Goal: Task Accomplishment & Management: Use online tool/utility

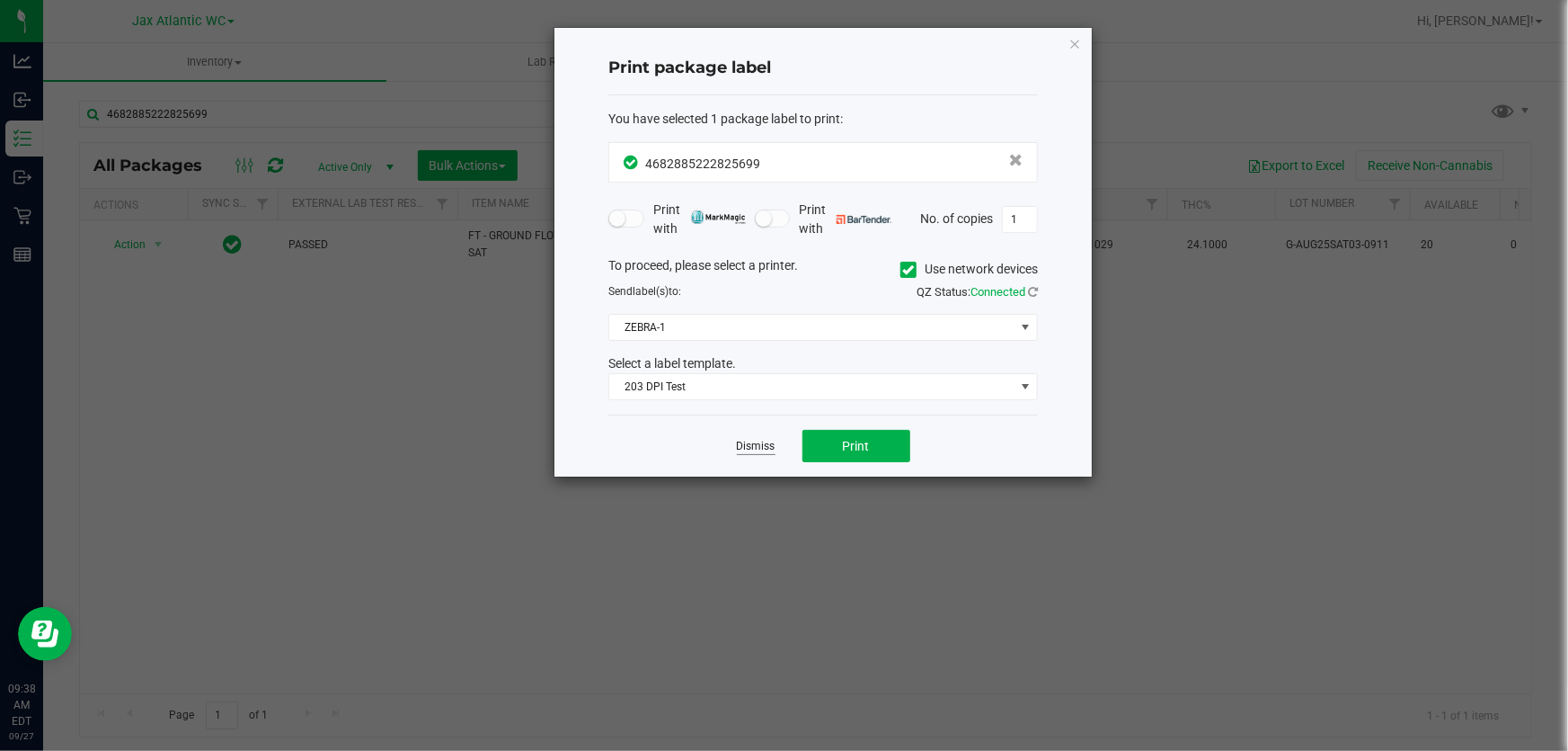
click at [755, 449] on link "Dismiss" at bounding box center [756, 446] width 39 height 15
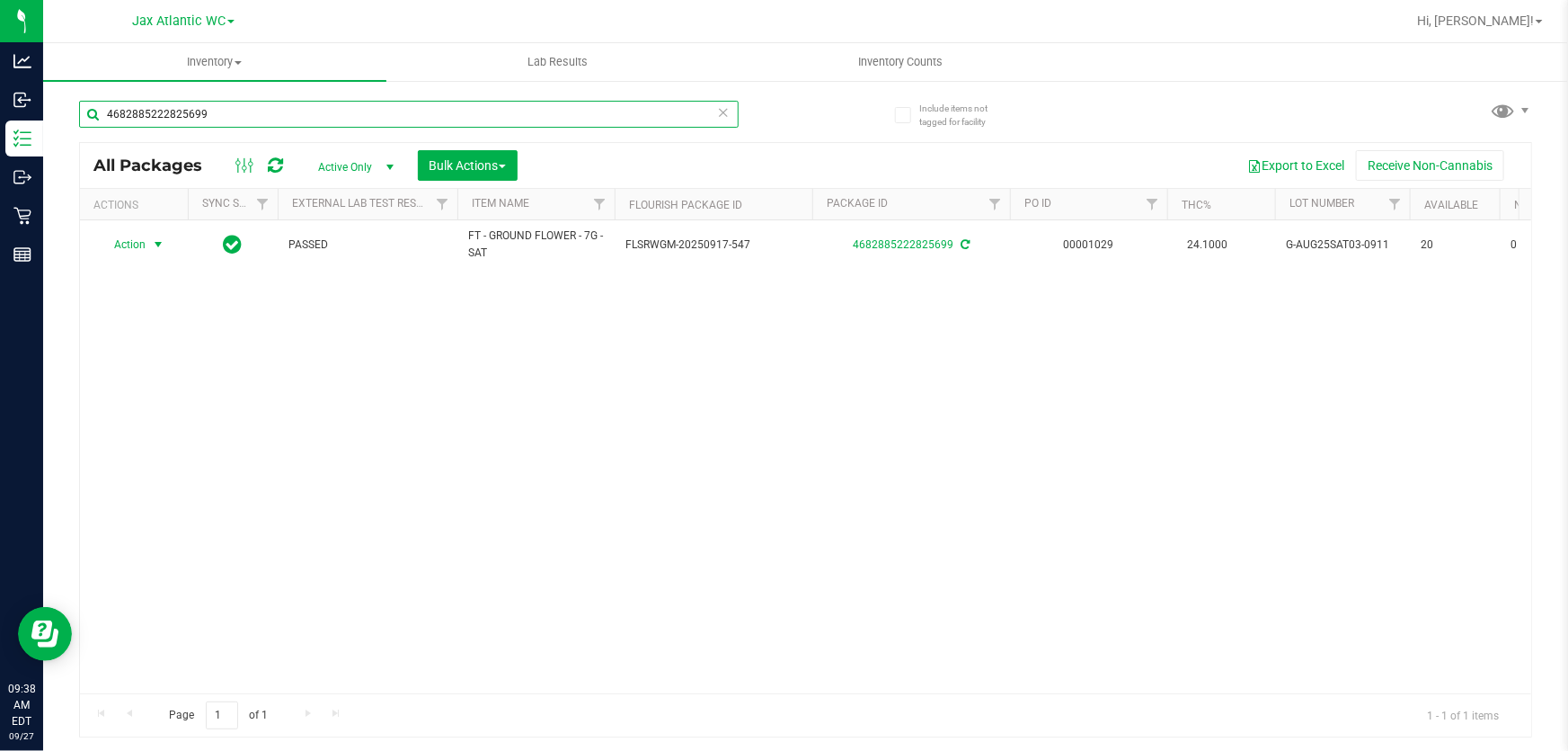
click at [378, 112] on input "4682885222825699" at bounding box center [409, 114] width 659 height 27
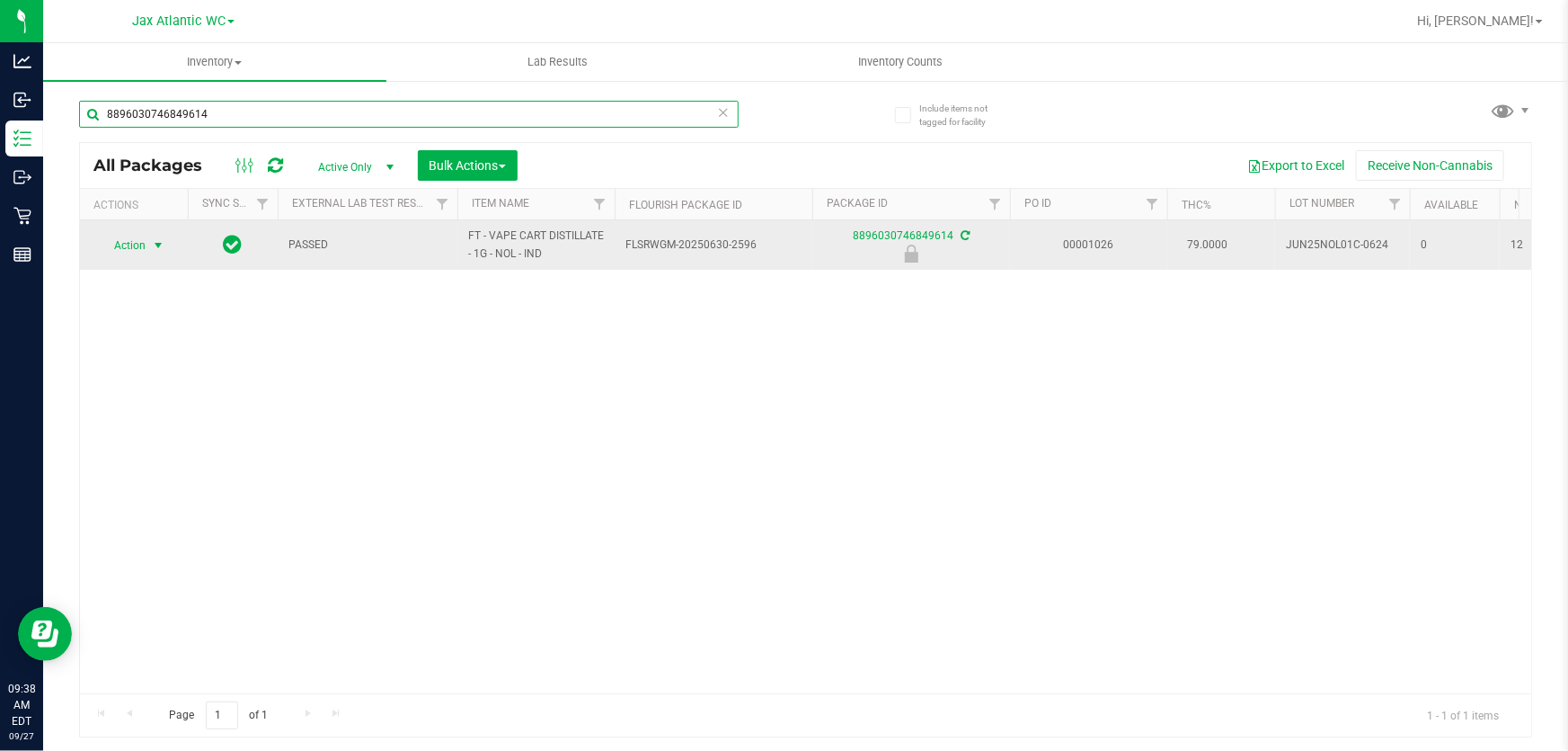
type input "8896030746849614"
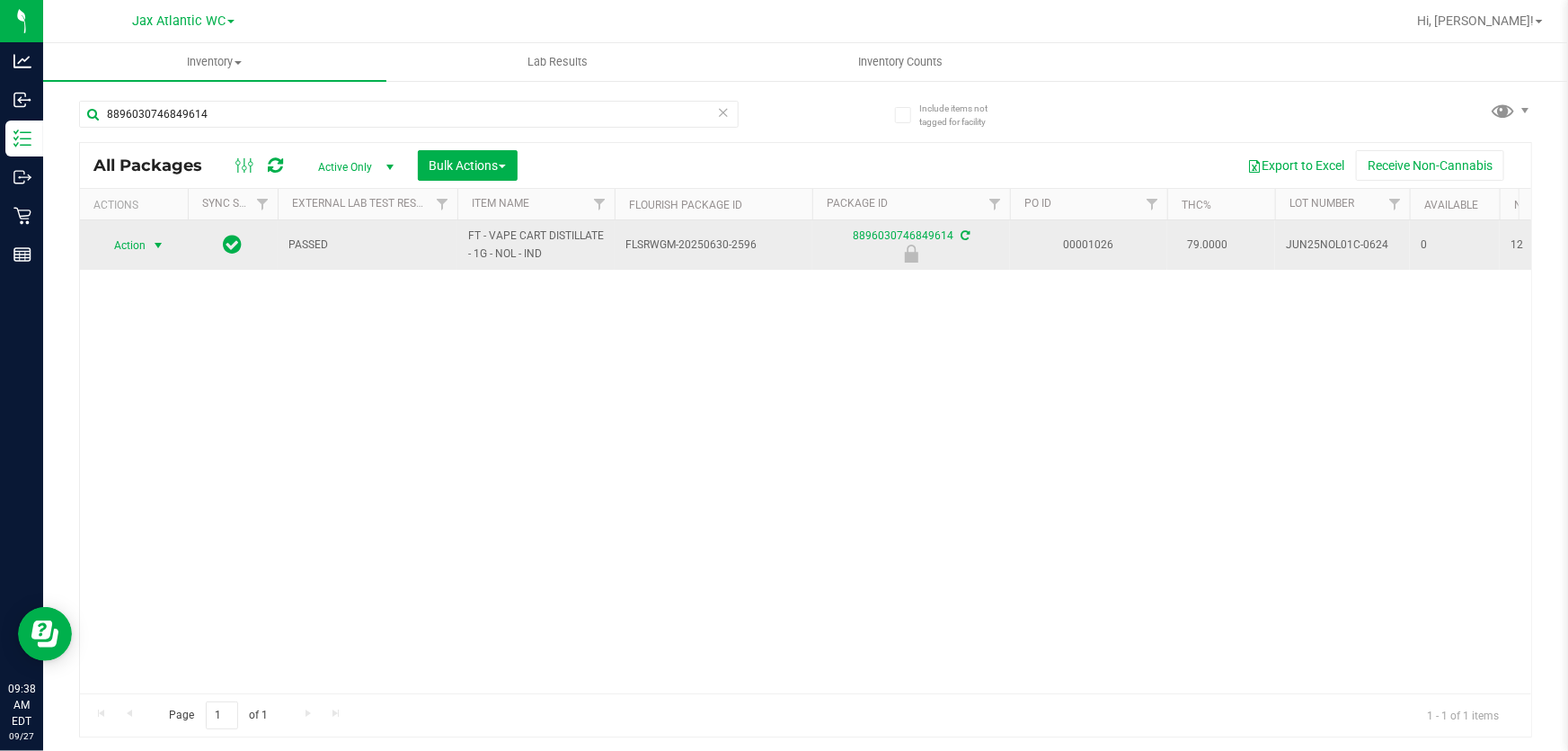
click at [159, 238] on span "select" at bounding box center [159, 246] width 14 height 14
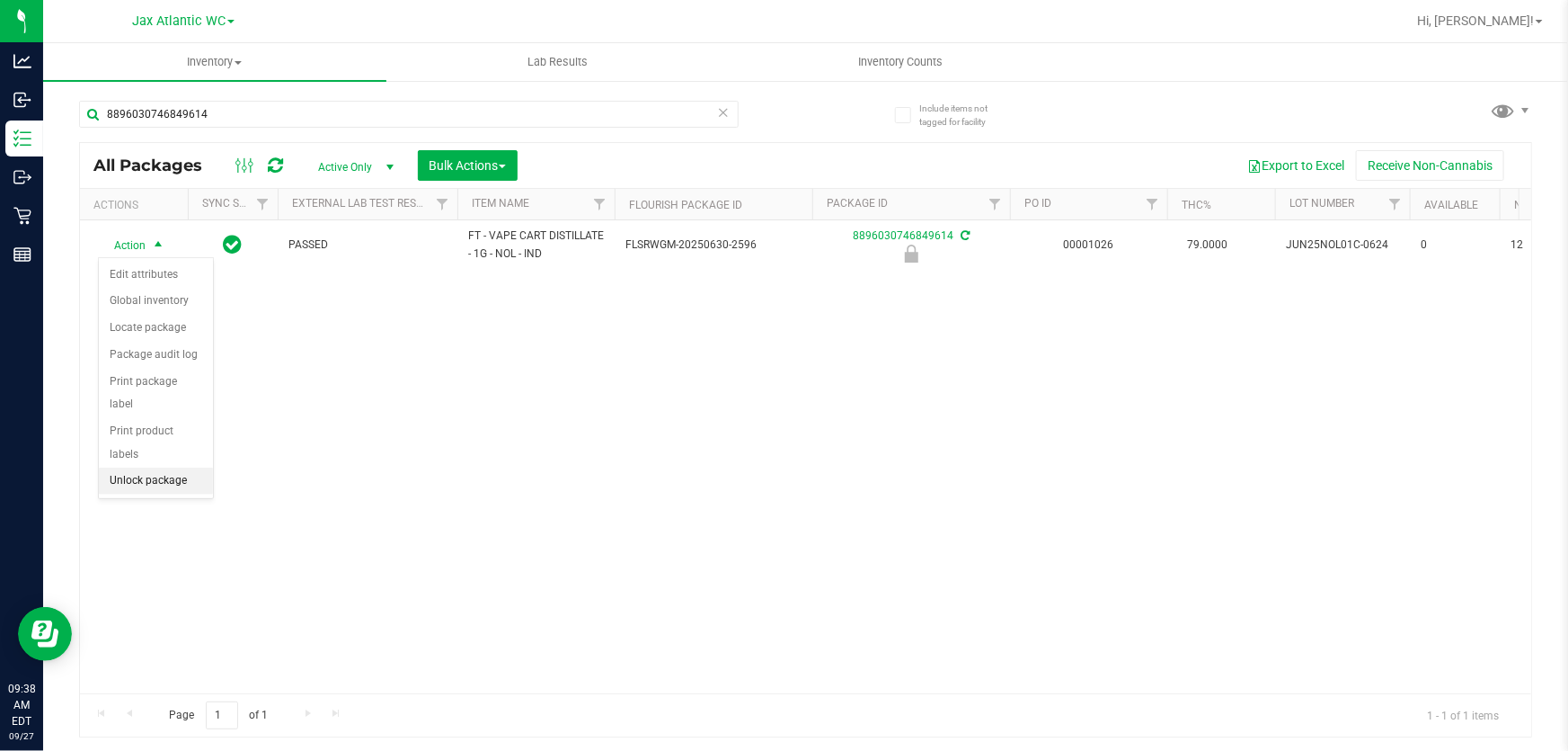
click at [160, 467] on li "Unlock package" at bounding box center [156, 481] width 114 height 27
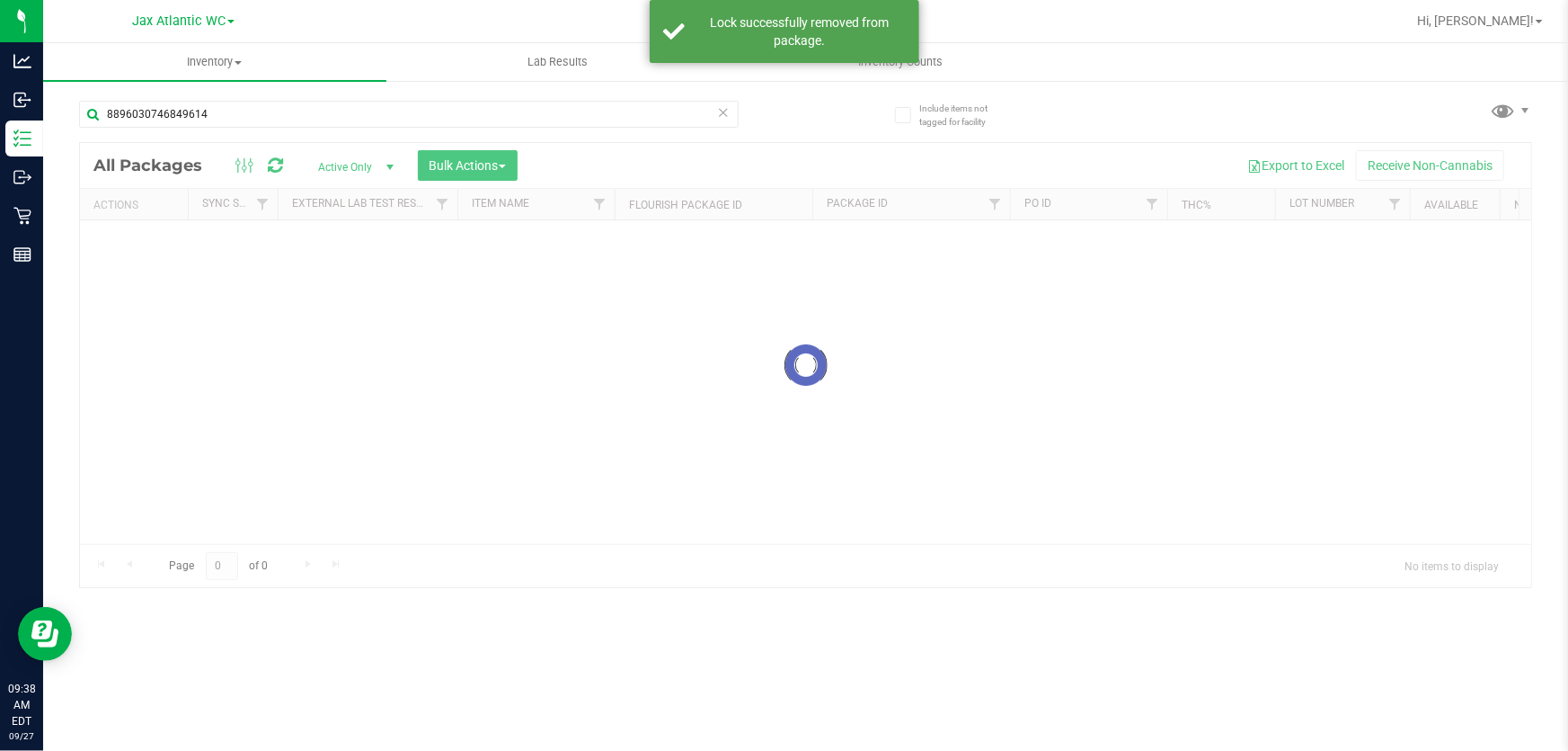
click at [104, 230] on div at bounding box center [805, 365] width 1451 height 444
click at [112, 237] on div at bounding box center [805, 365] width 1451 height 444
click at [162, 253] on div at bounding box center [805, 365] width 1451 height 444
click at [130, 247] on div at bounding box center [805, 365] width 1451 height 444
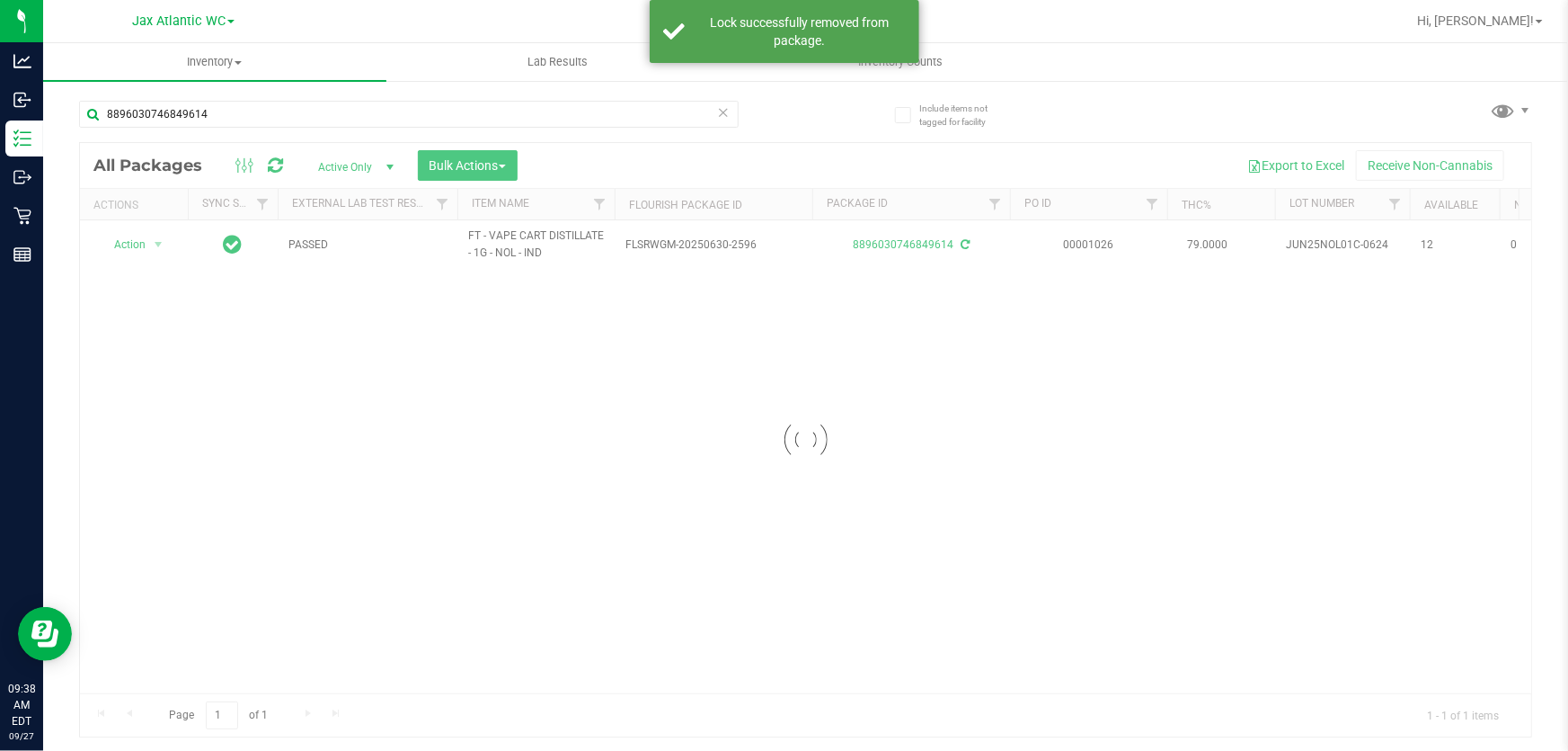
click at [148, 253] on div at bounding box center [805, 439] width 1451 height 593
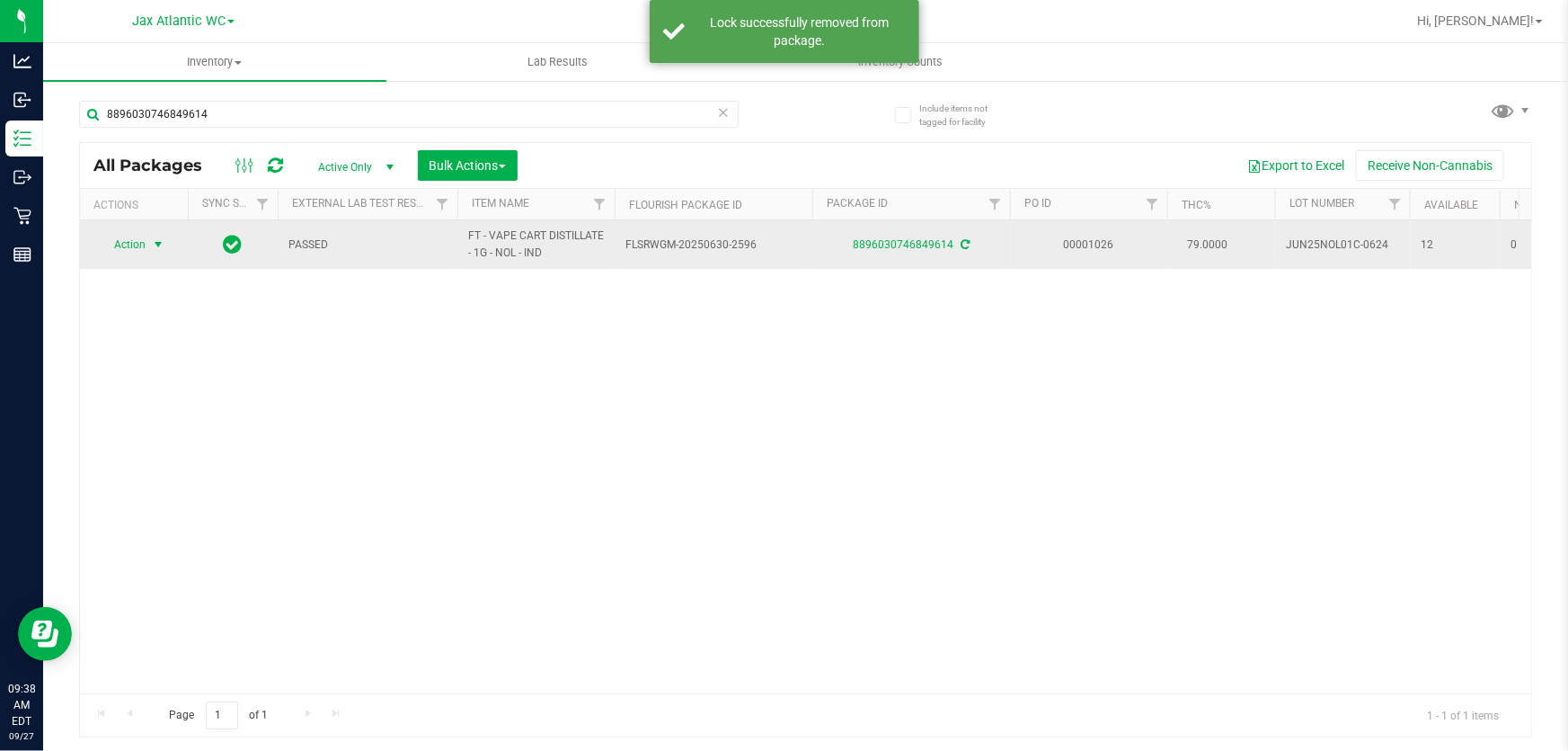
click at [154, 250] on span "select" at bounding box center [159, 245] width 14 height 14
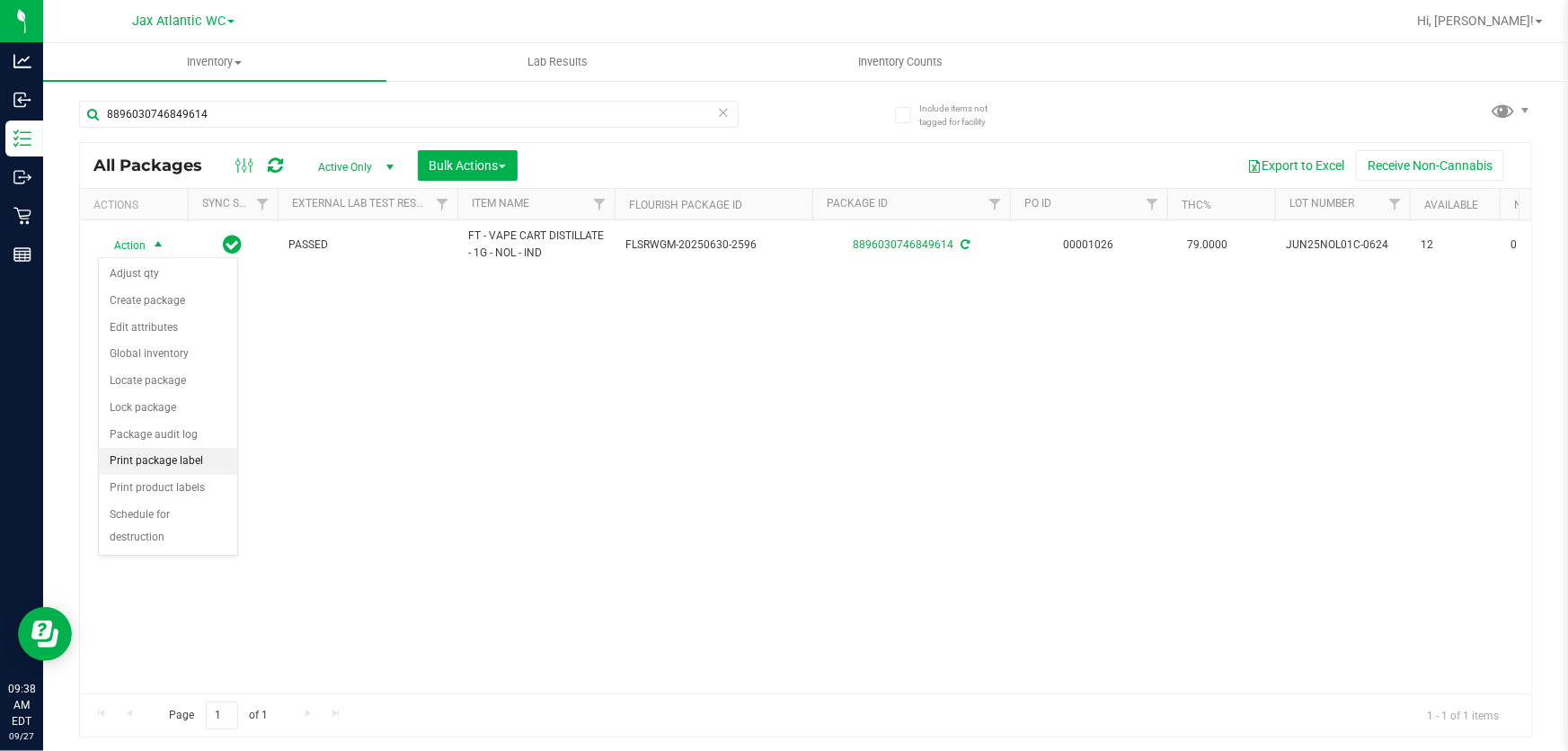
click at [188, 468] on li "Print package label" at bounding box center [168, 461] width 139 height 27
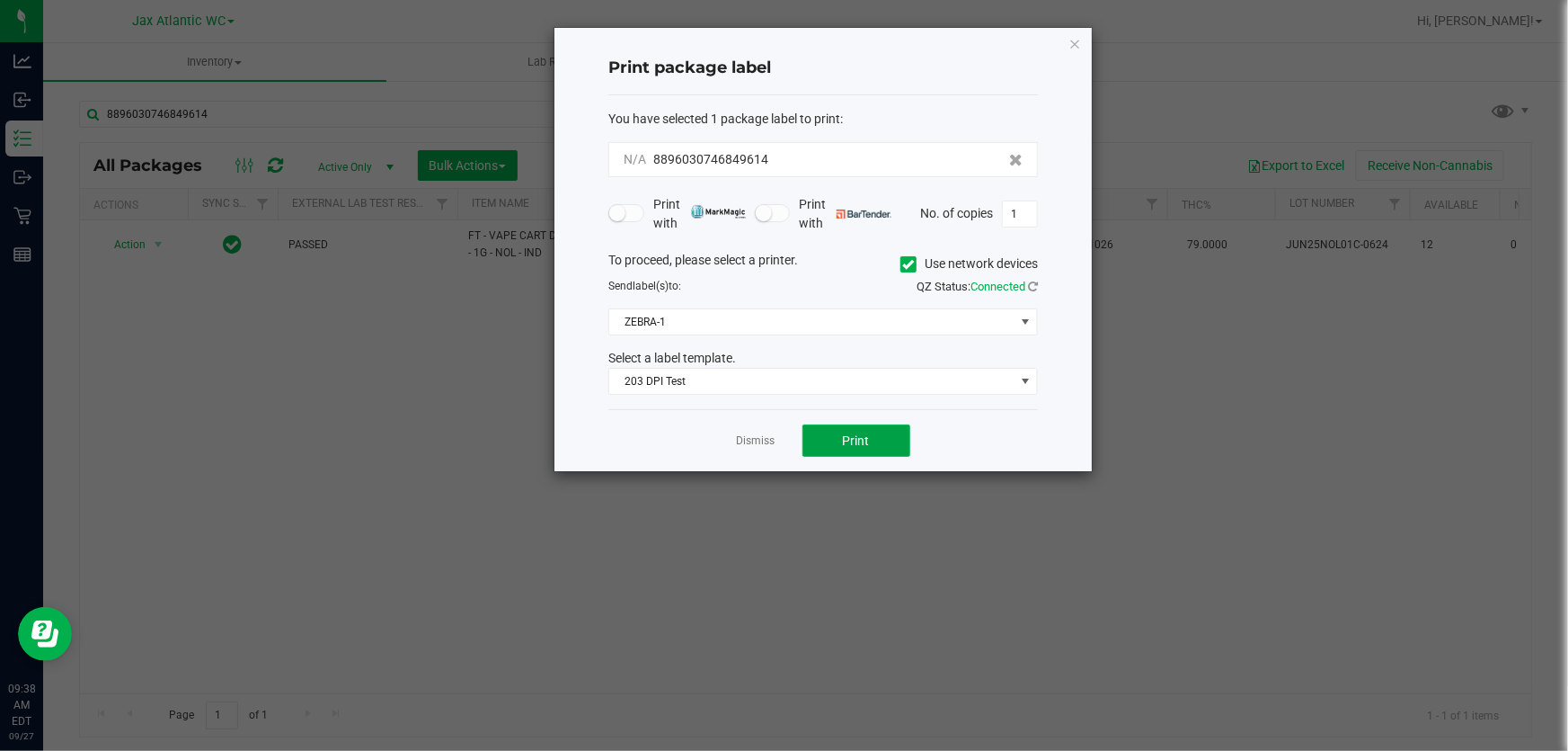
click at [829, 431] on button "Print" at bounding box center [856, 440] width 108 height 33
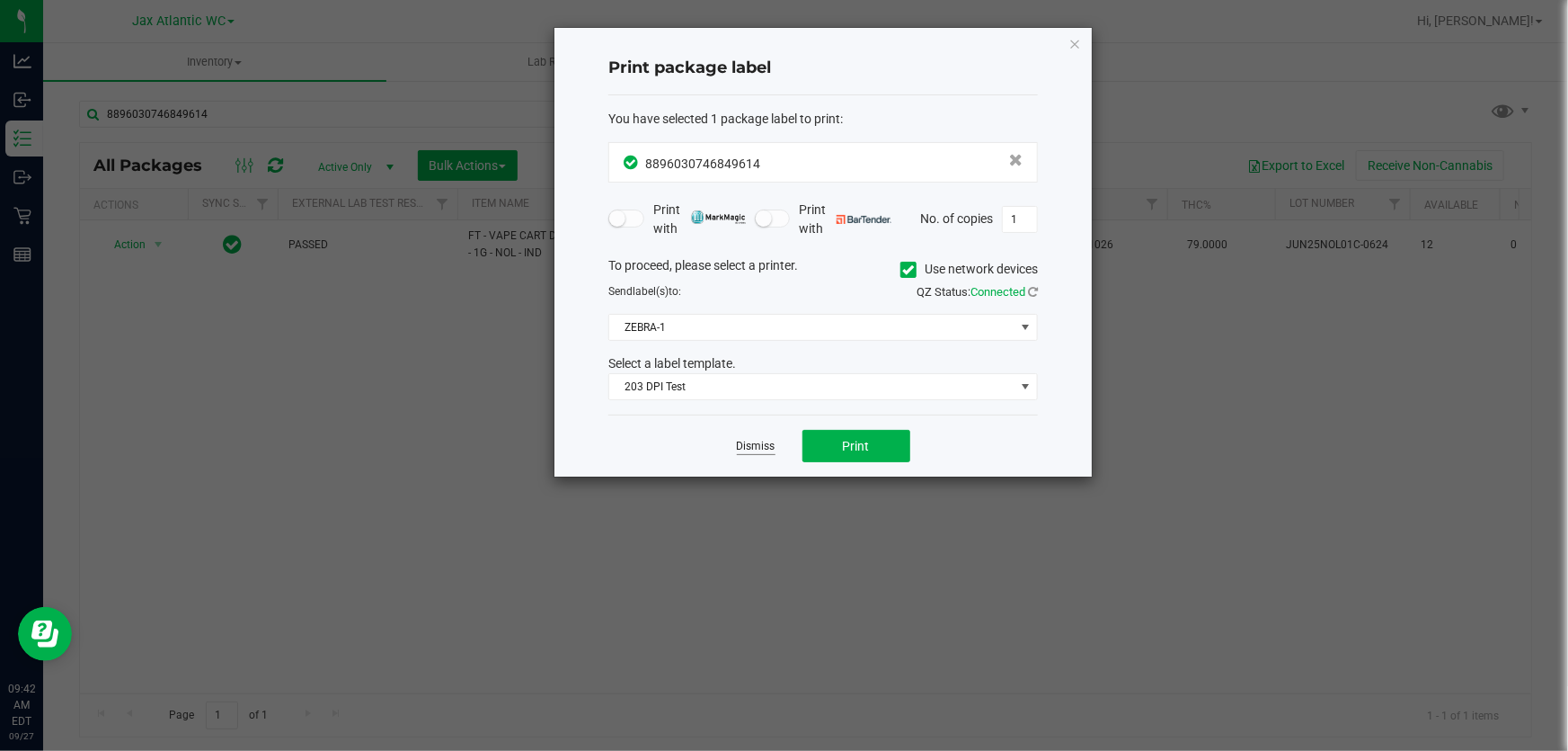
click at [761, 438] on link "Dismiss" at bounding box center [756, 446] width 39 height 15
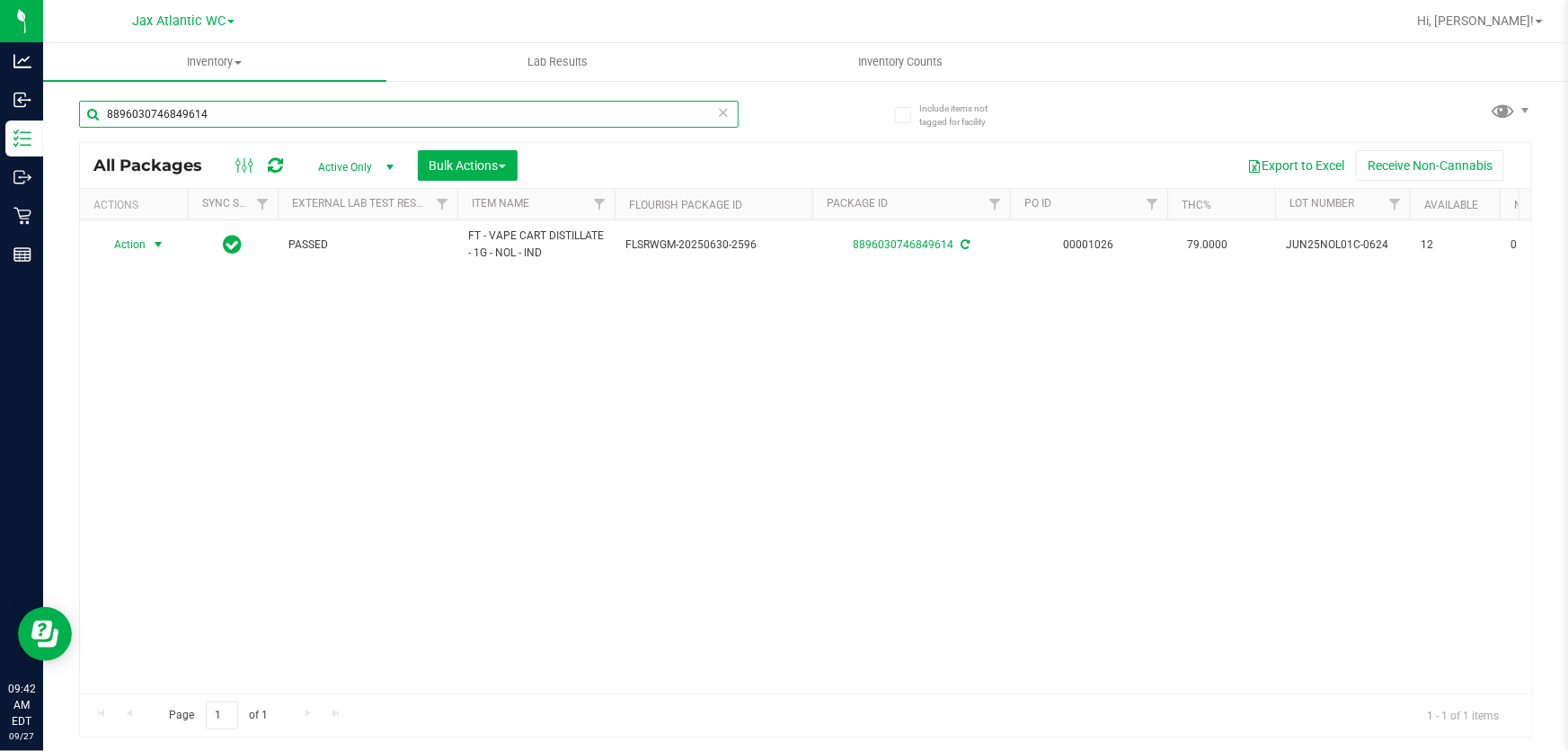
click at [508, 121] on input "8896030746849614" at bounding box center [409, 114] width 659 height 27
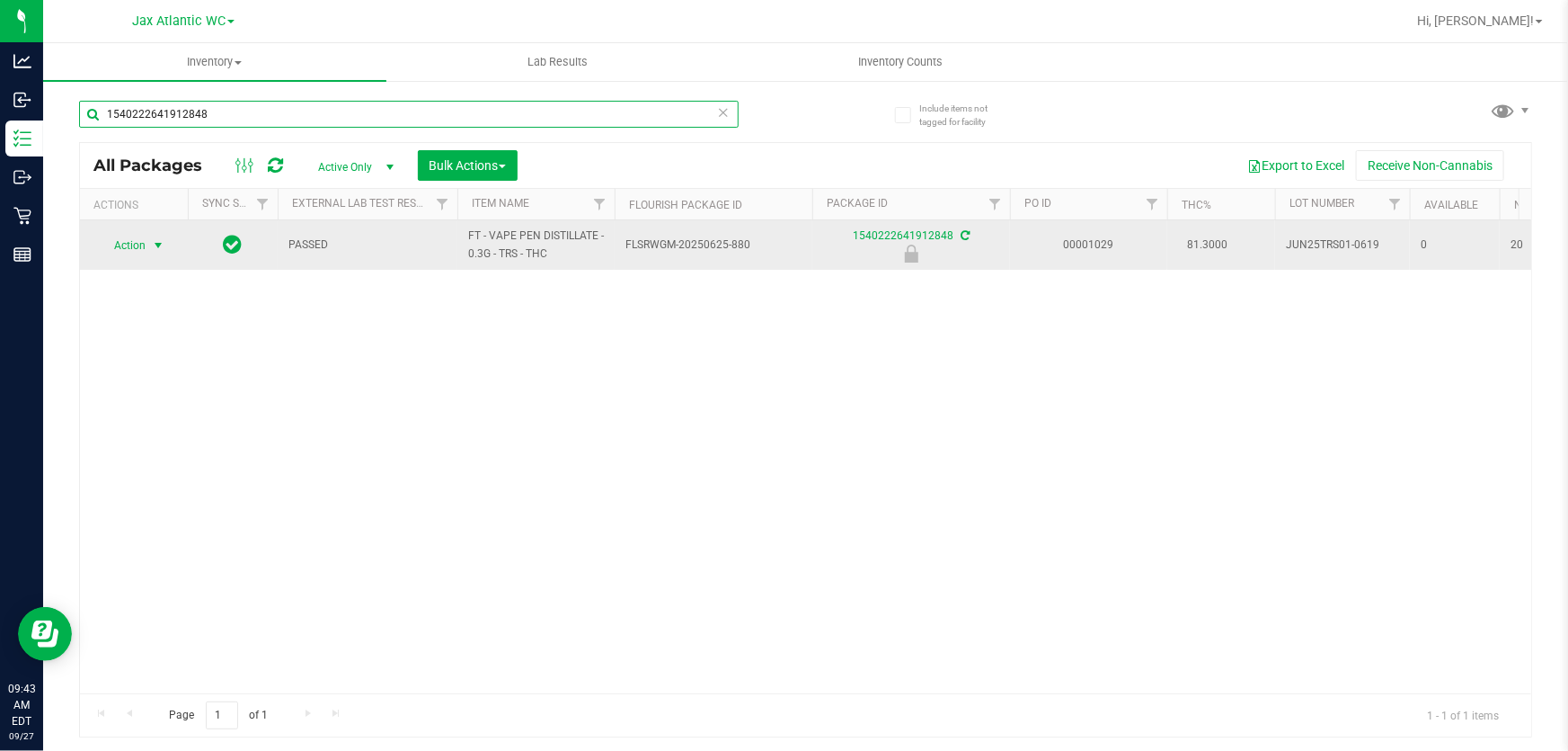
type input "1540222641912848"
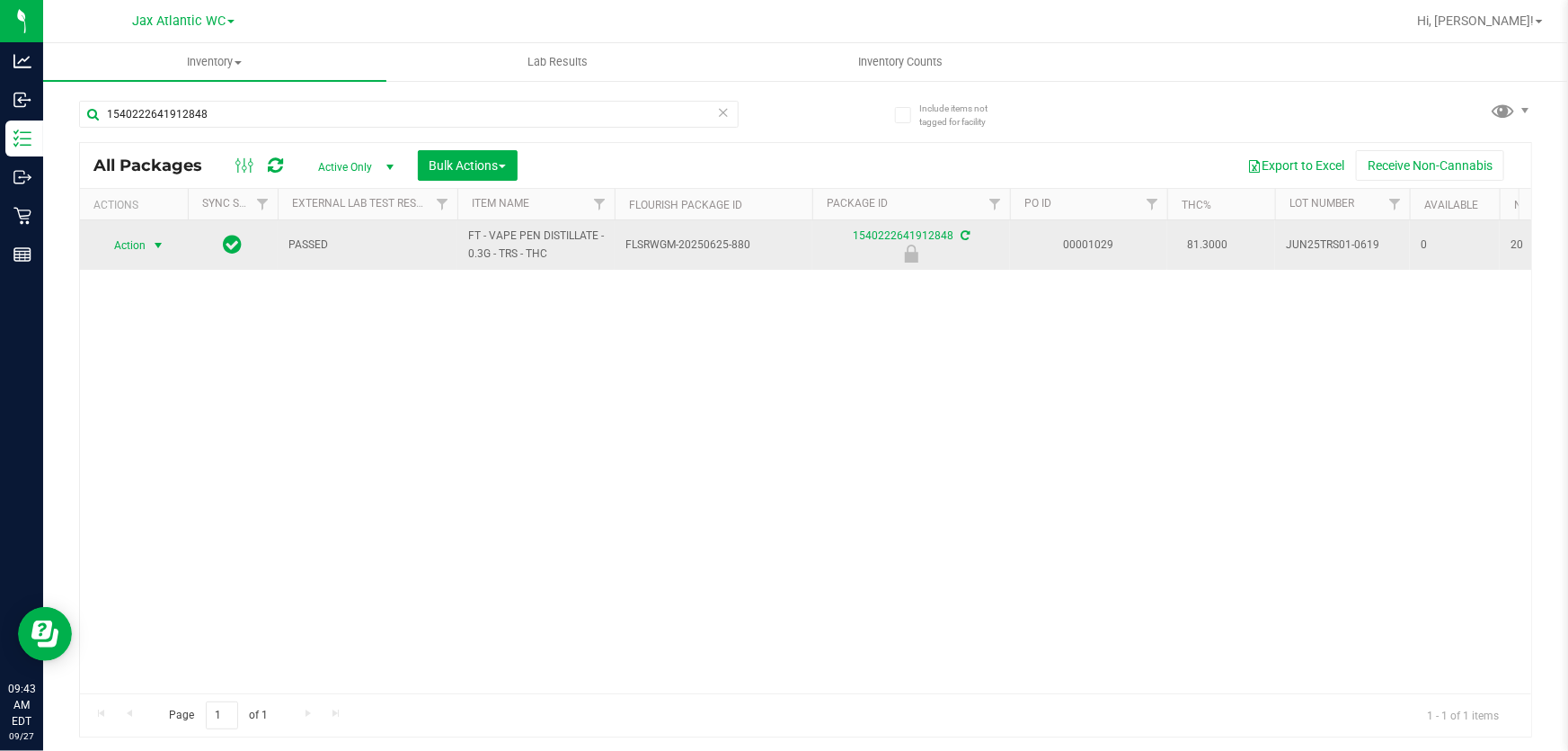
click at [154, 240] on span "select" at bounding box center [159, 246] width 14 height 14
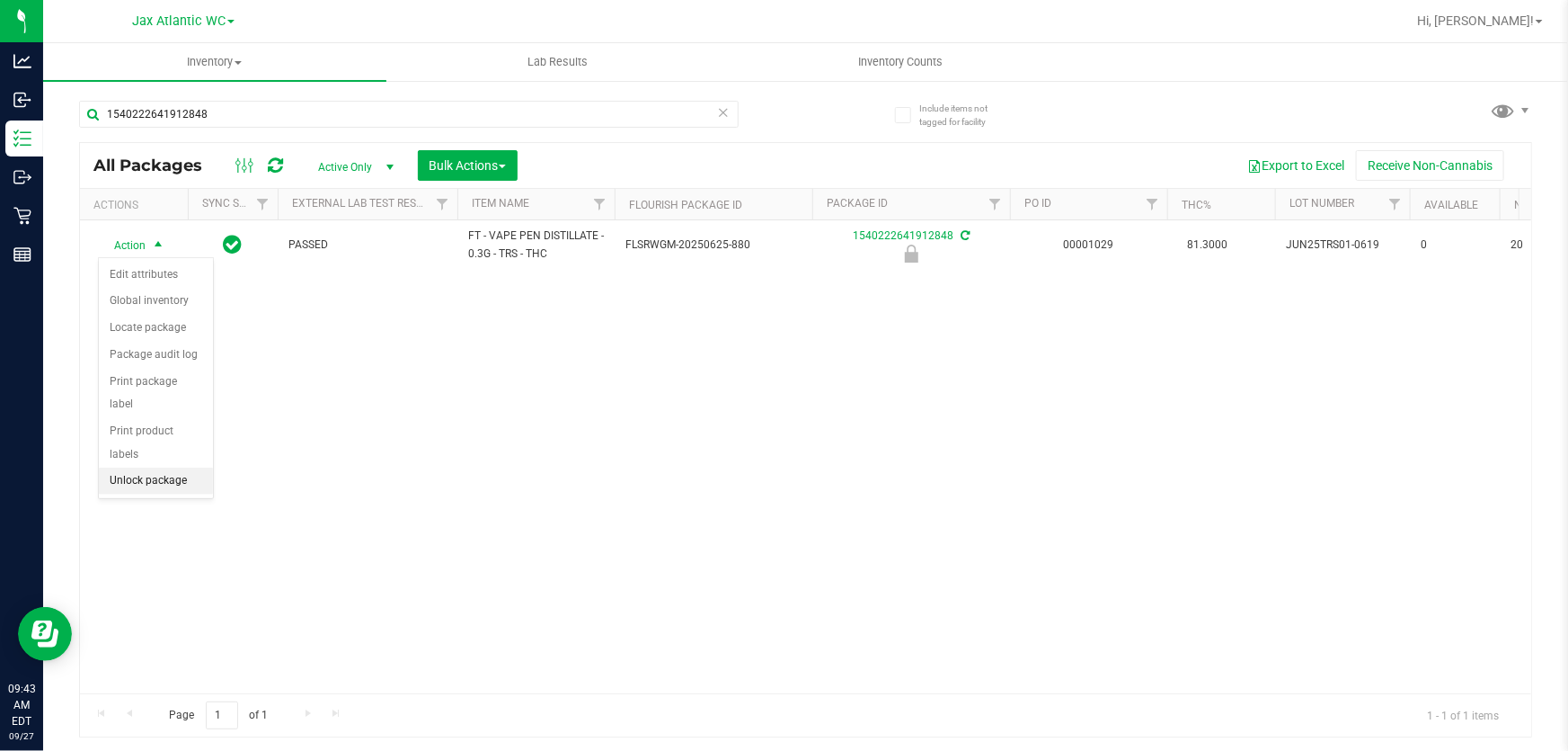
click at [194, 467] on li "Unlock package" at bounding box center [156, 481] width 114 height 27
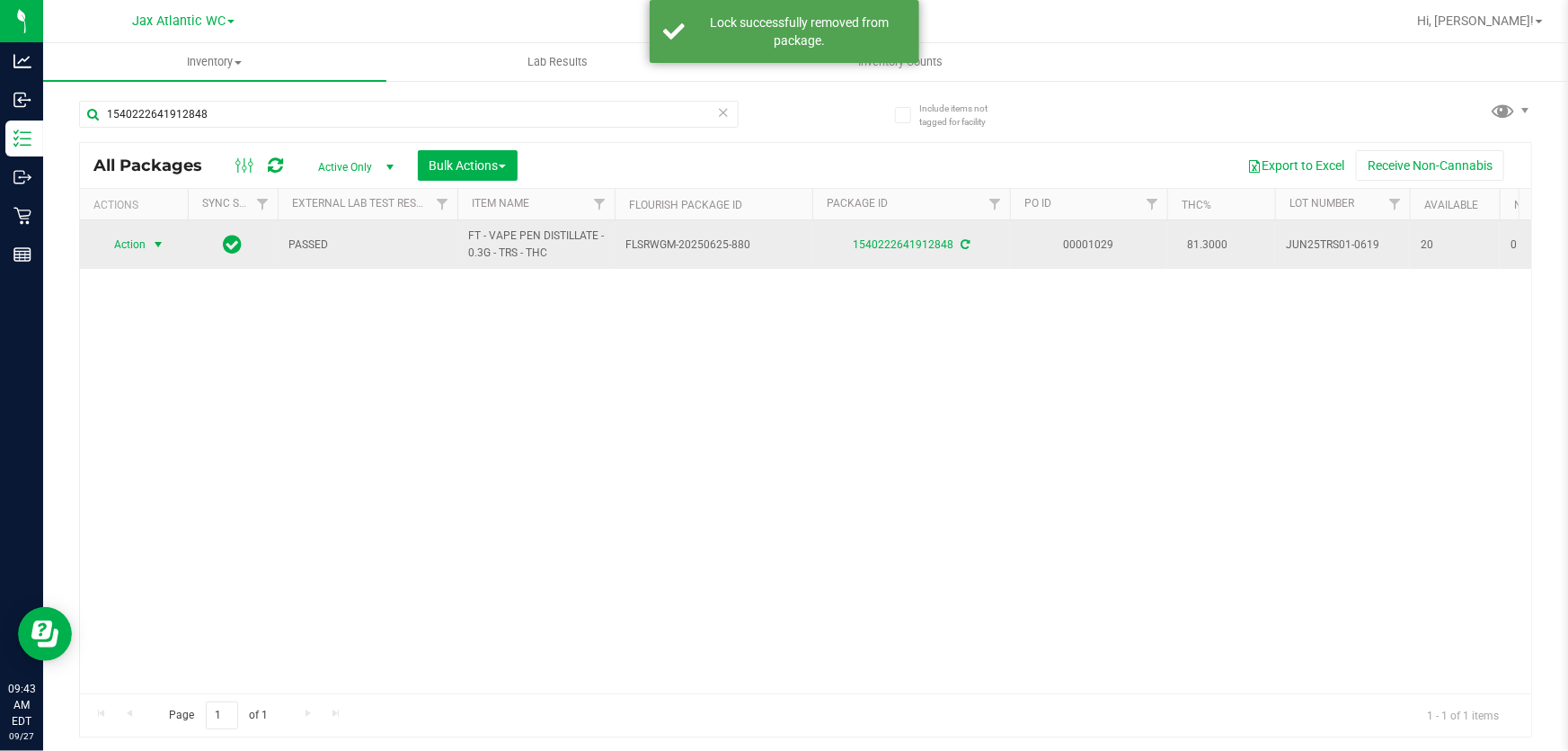
click at [151, 243] on span "select" at bounding box center [159, 245] width 14 height 14
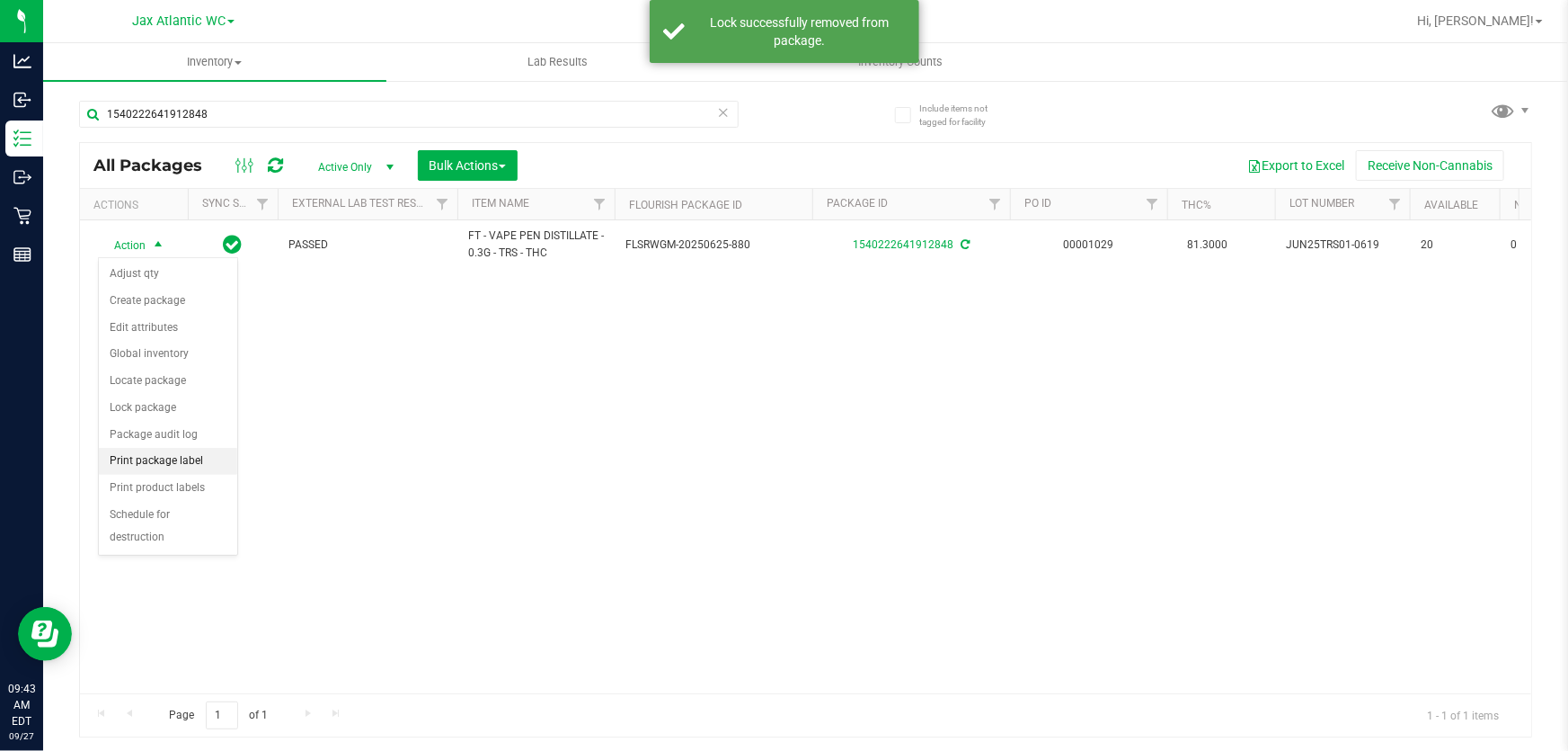
click at [183, 457] on li "Print package label" at bounding box center [168, 461] width 139 height 27
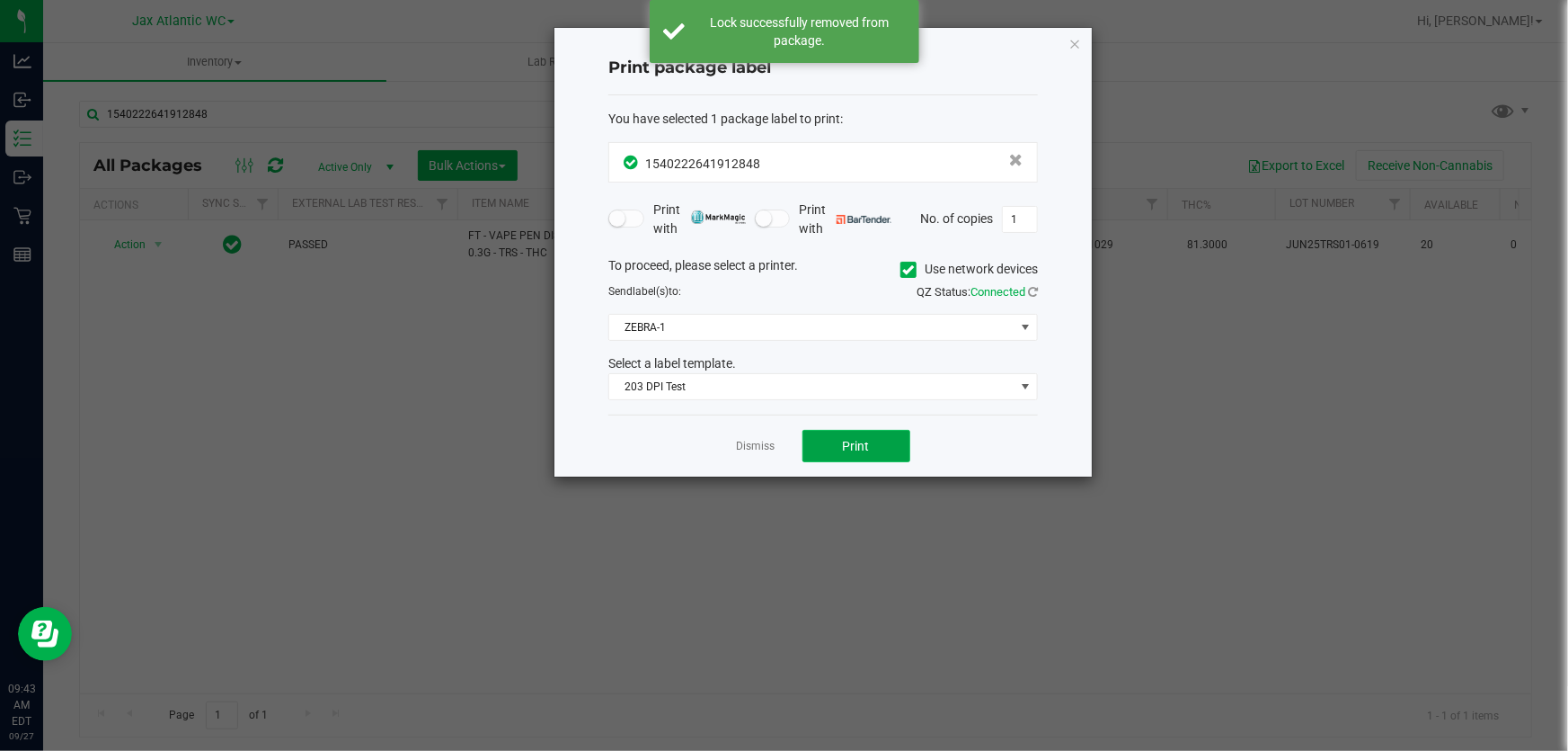
click at [866, 430] on button "Print" at bounding box center [856, 446] width 108 height 33
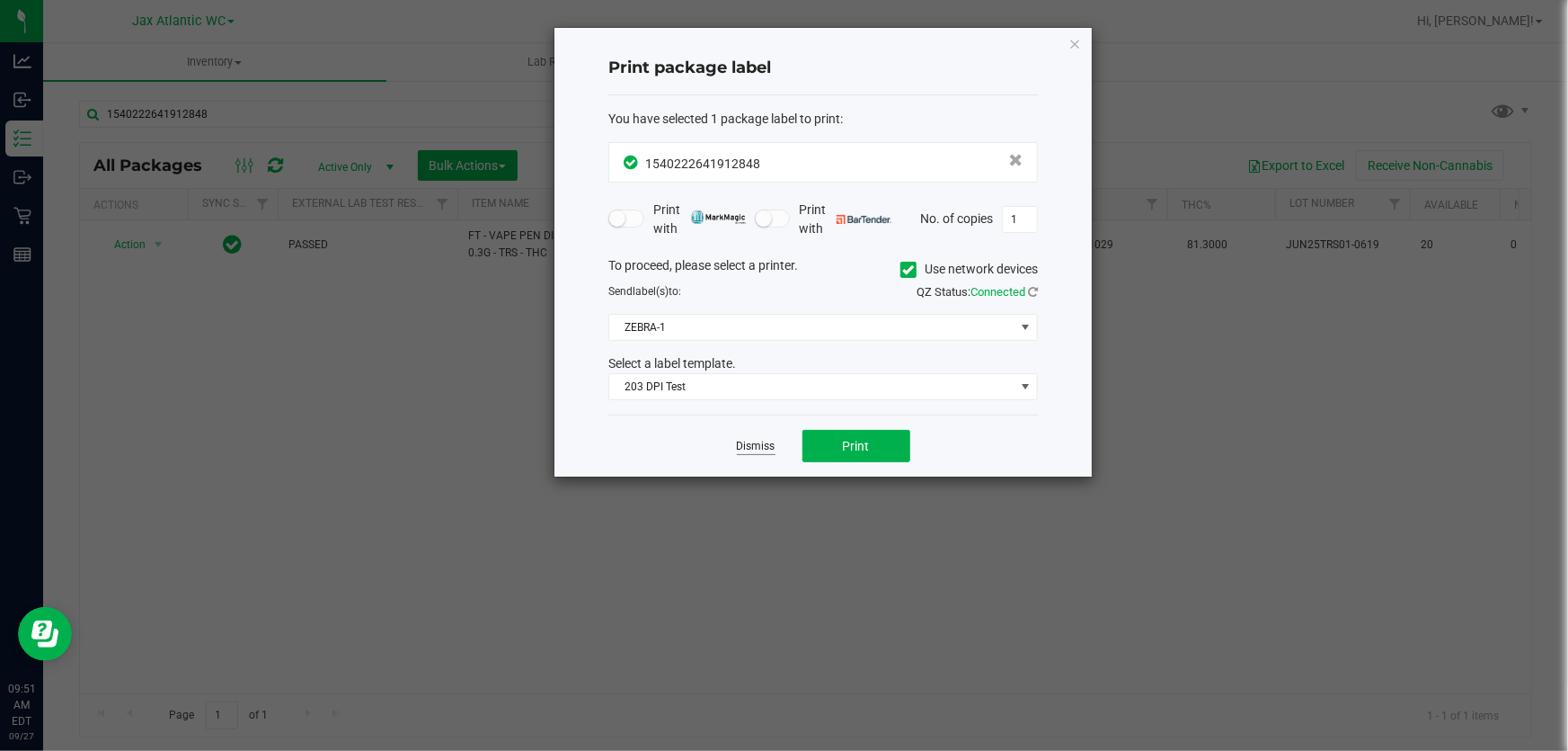
drag, startPoint x: 765, startPoint y: 428, endPoint x: 758, endPoint y: 438, distance: 12.2
click at [764, 428] on div "Dismiss Print" at bounding box center [823, 445] width 429 height 62
click at [757, 438] on link "Dismiss" at bounding box center [756, 446] width 39 height 15
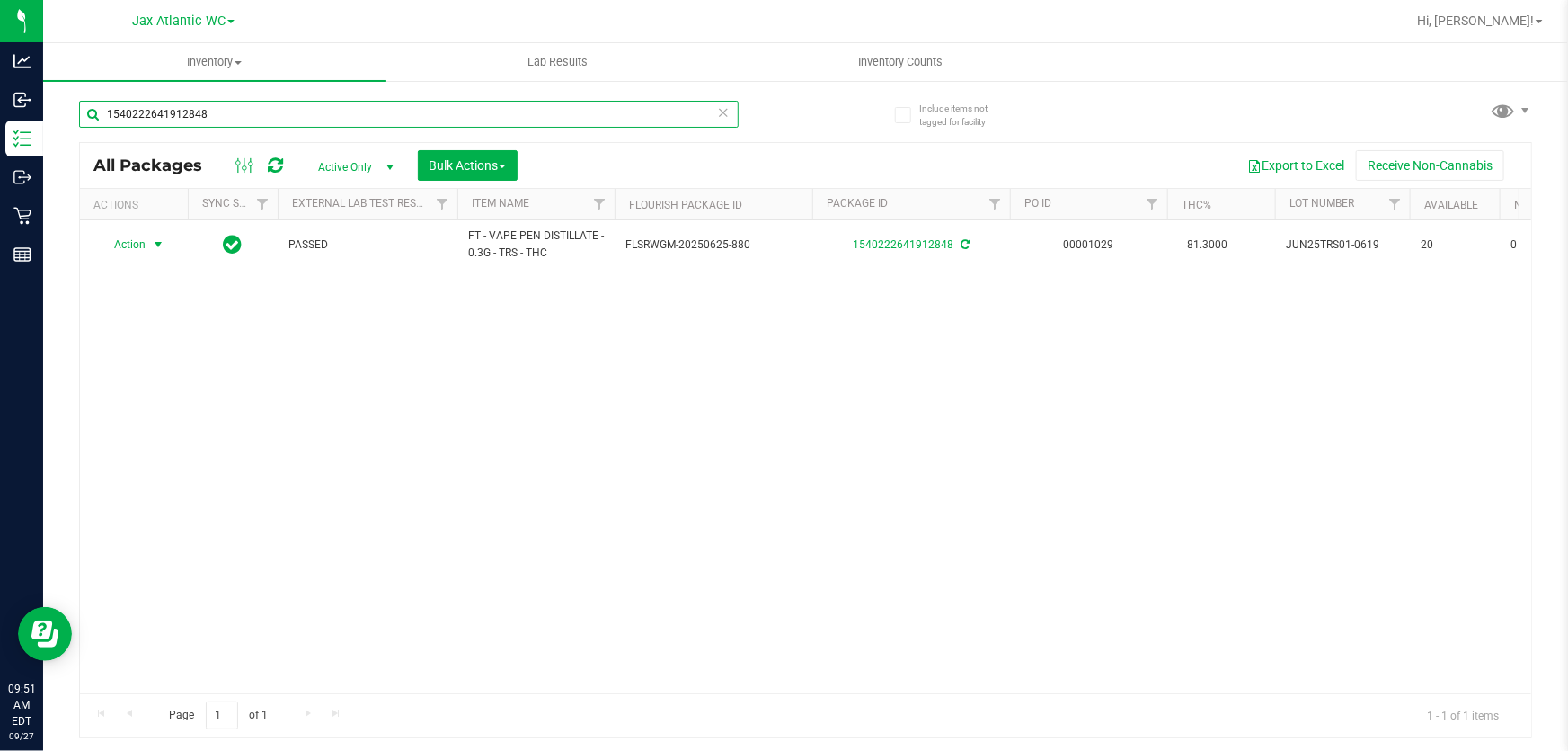
click at [356, 114] on input "1540222641912848" at bounding box center [409, 114] width 659 height 27
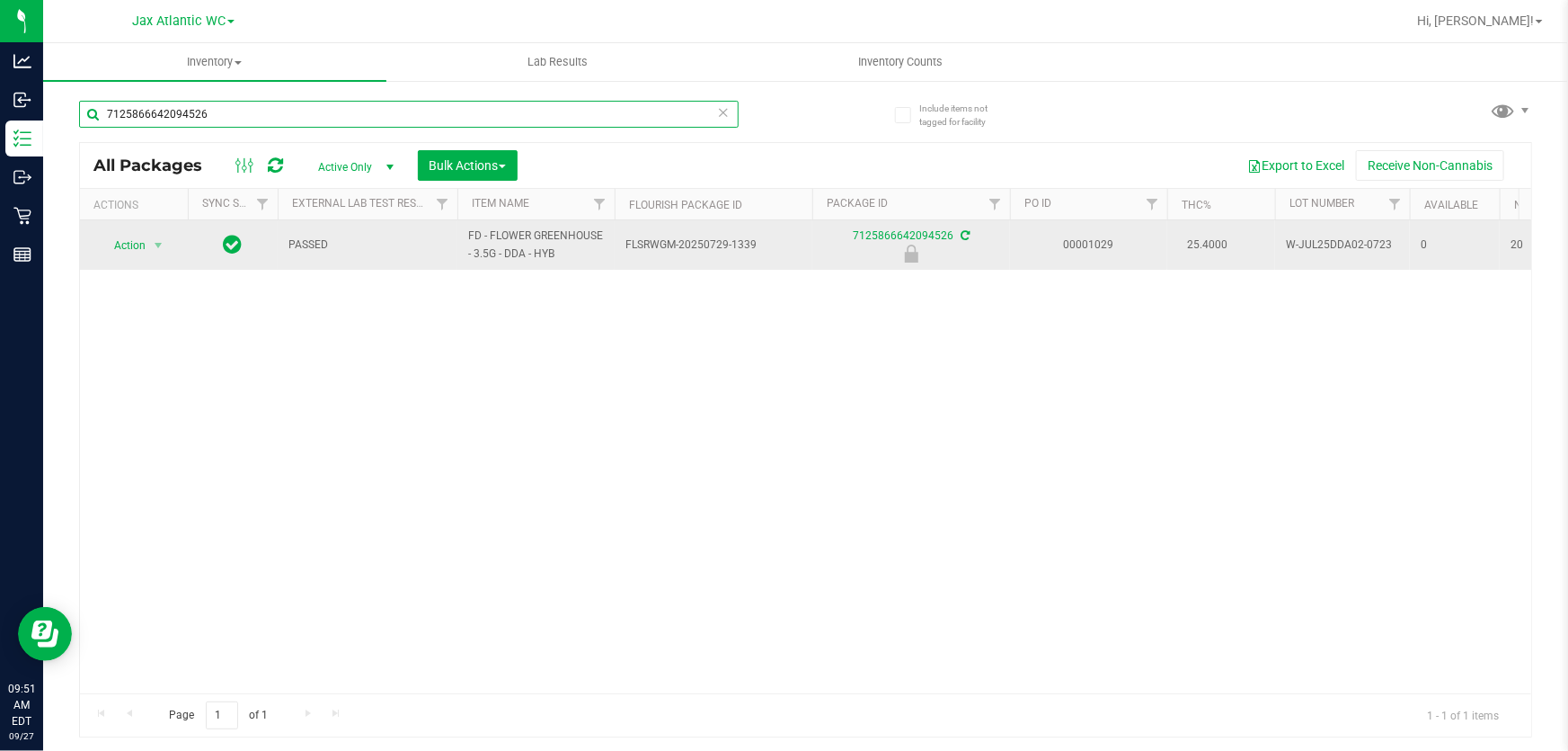
type input "7125866642094526"
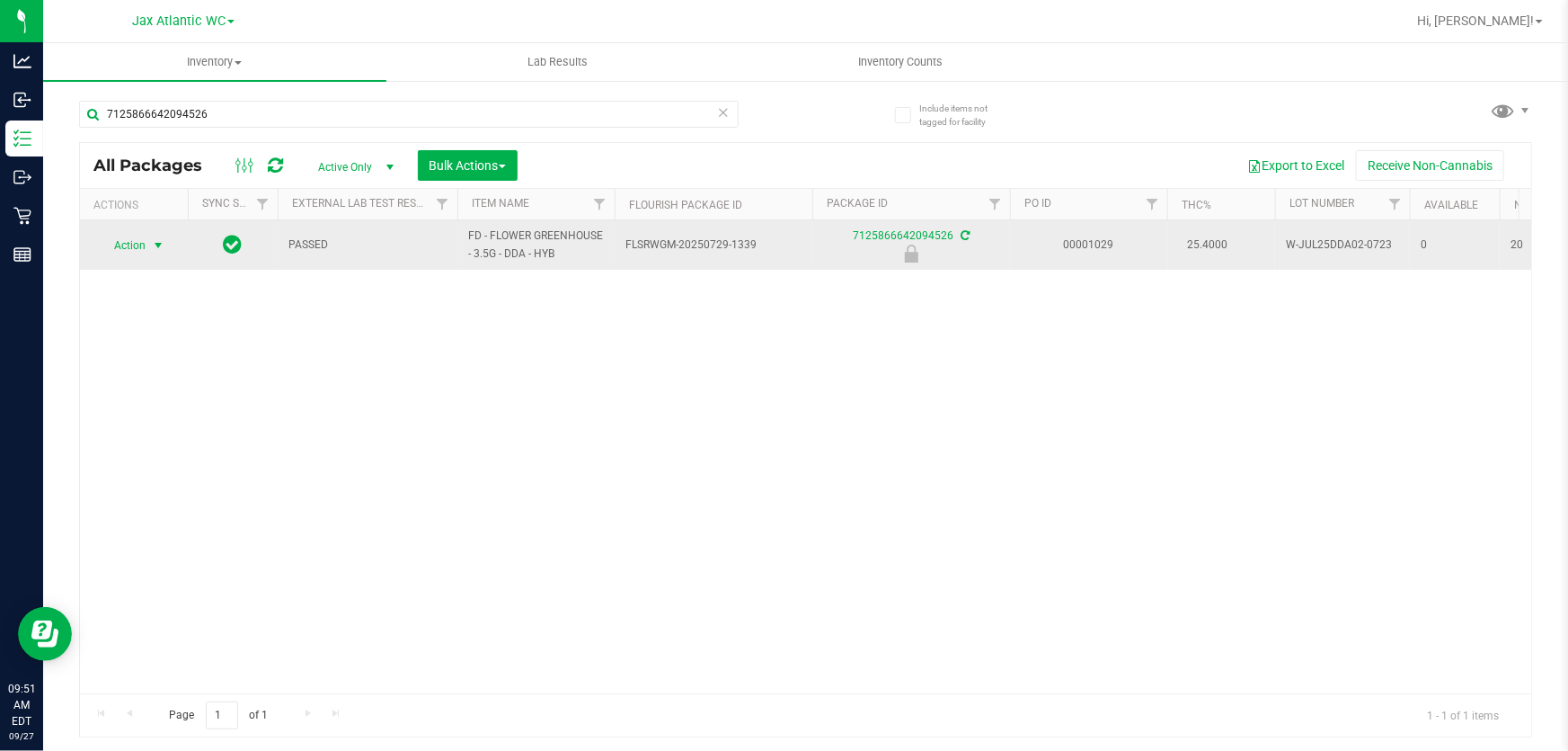
click at [118, 251] on span "Action" at bounding box center [122, 246] width 49 height 25
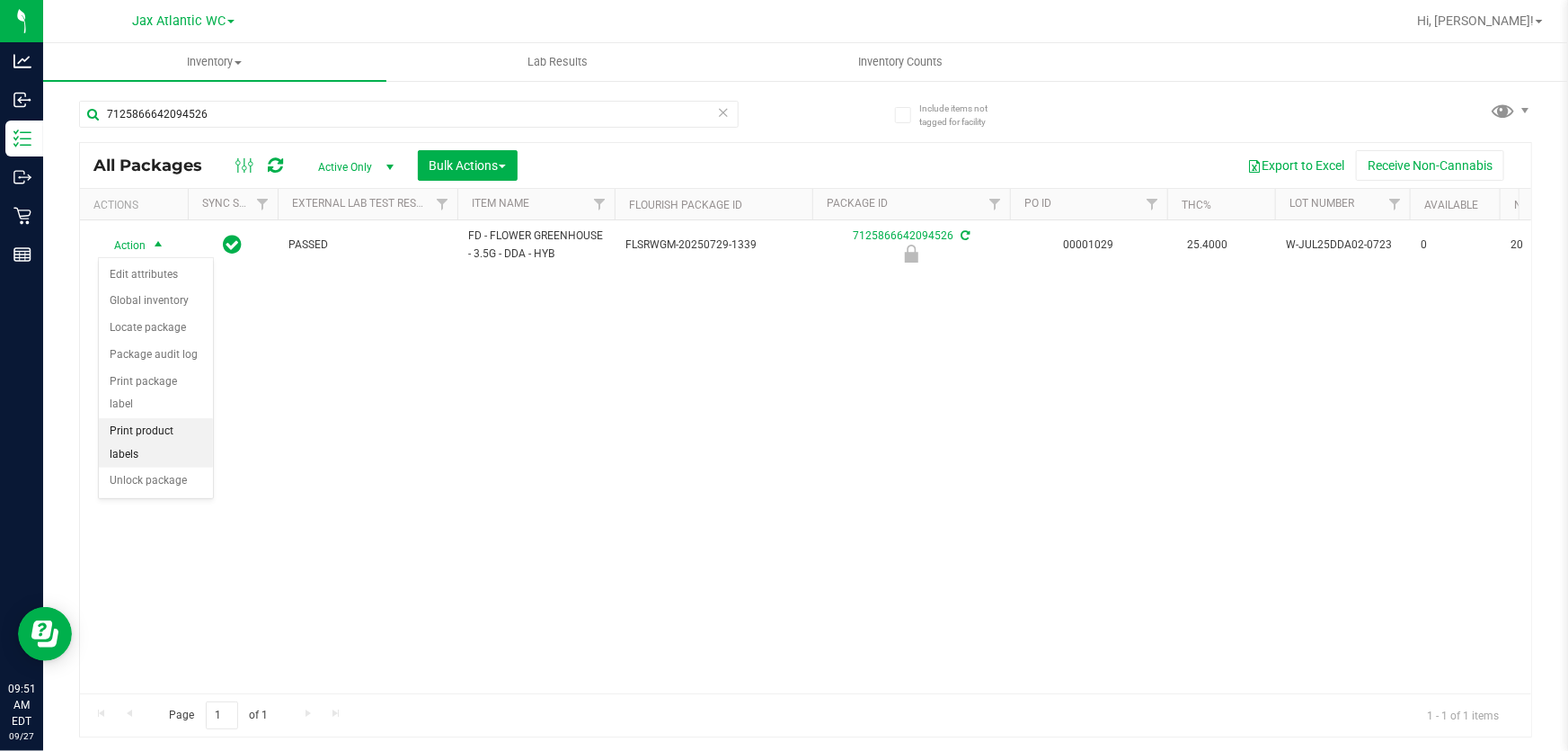
click at [189, 439] on li "Print product labels" at bounding box center [156, 442] width 114 height 50
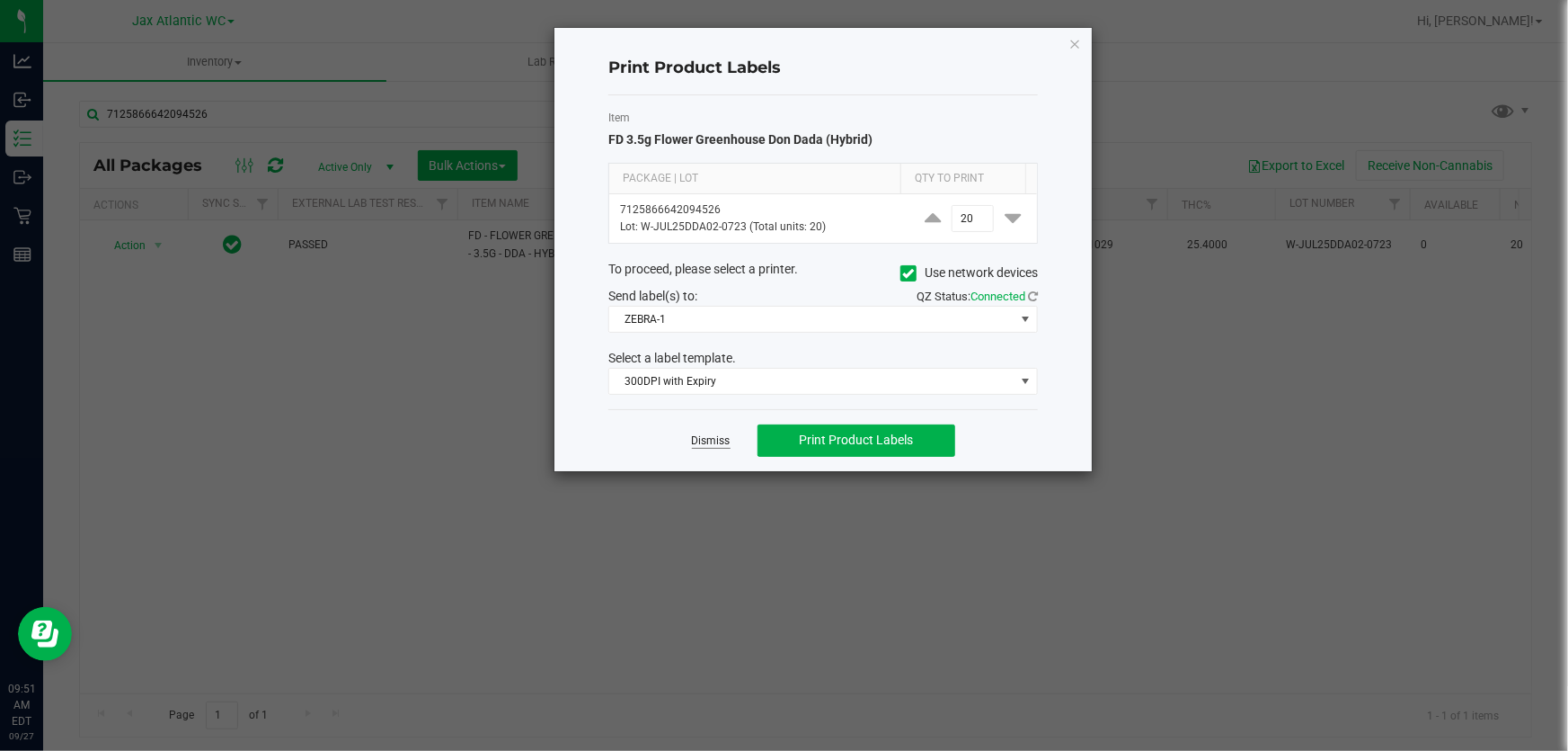
click at [721, 446] on link "Dismiss" at bounding box center [711, 440] width 39 height 15
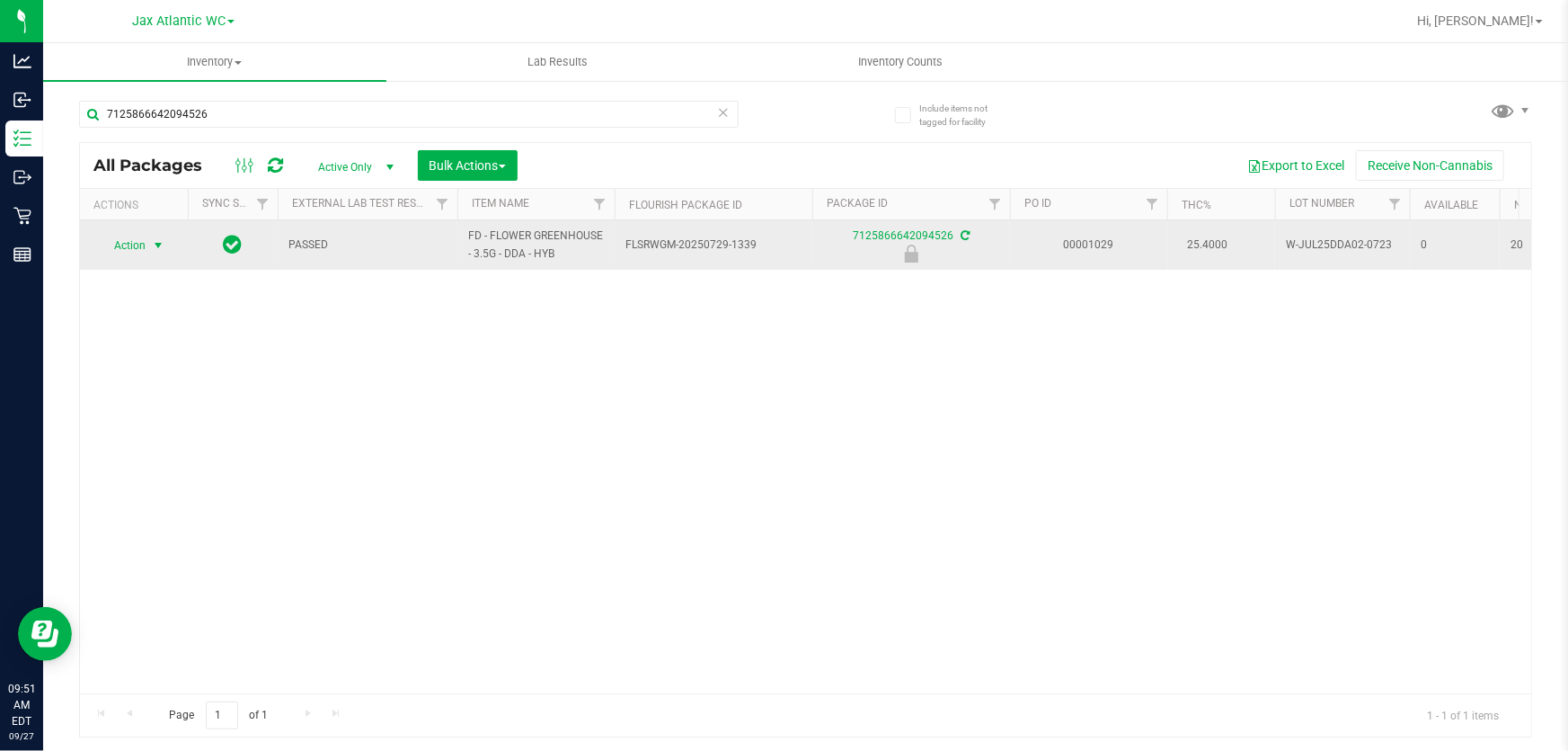
click at [158, 247] on span "select" at bounding box center [159, 246] width 14 height 14
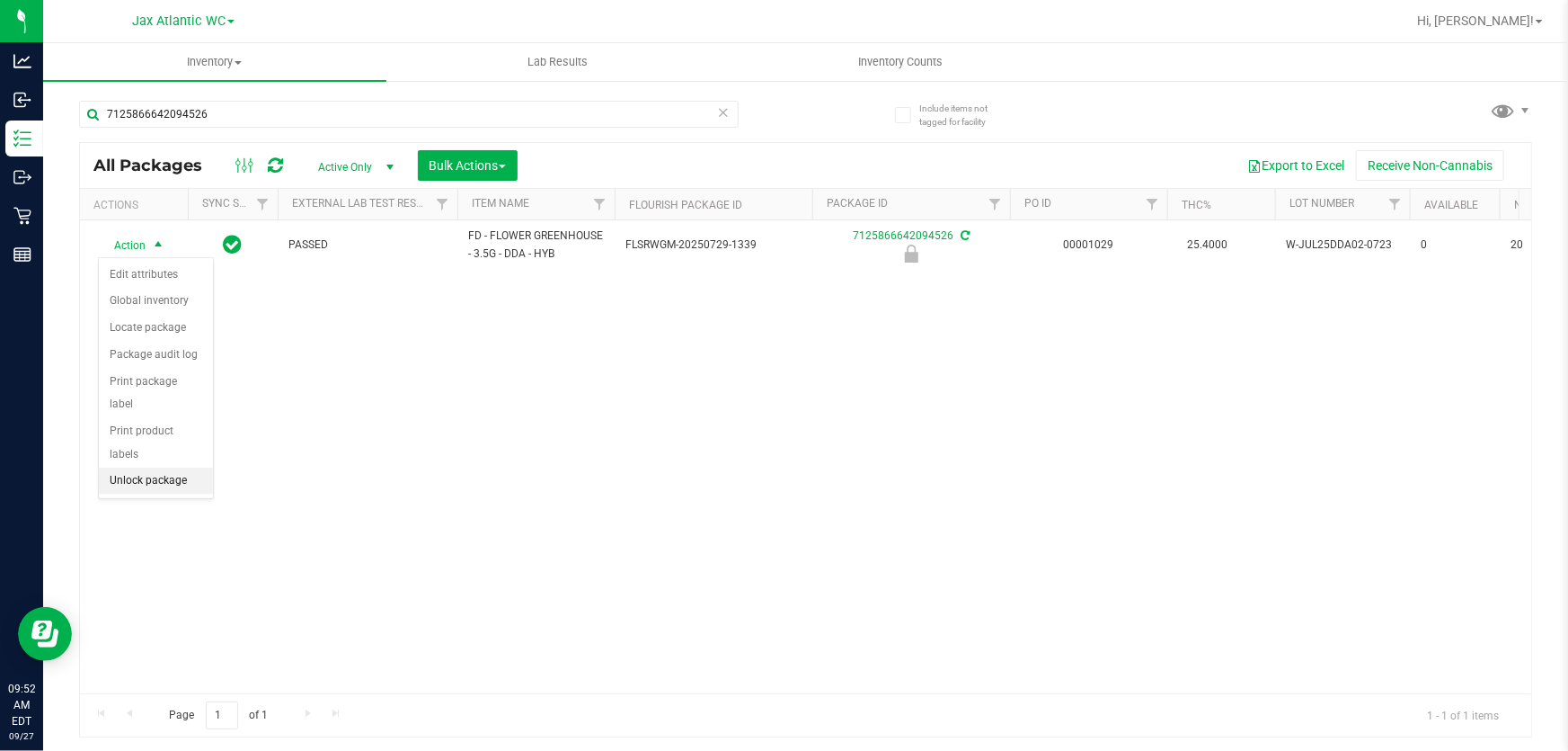
click at [202, 467] on li "Unlock package" at bounding box center [156, 481] width 114 height 27
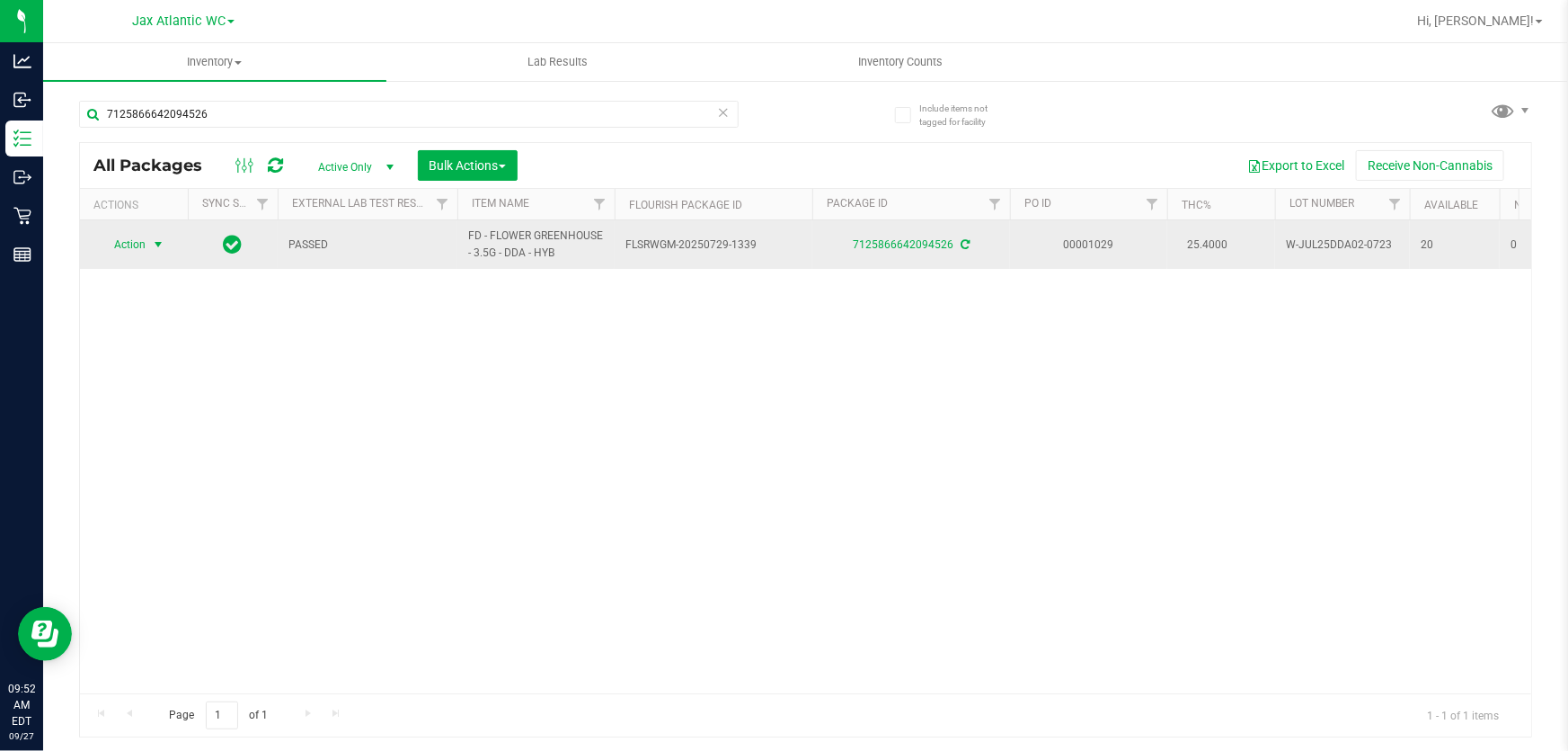
click at [145, 242] on span "Action" at bounding box center [122, 245] width 49 height 25
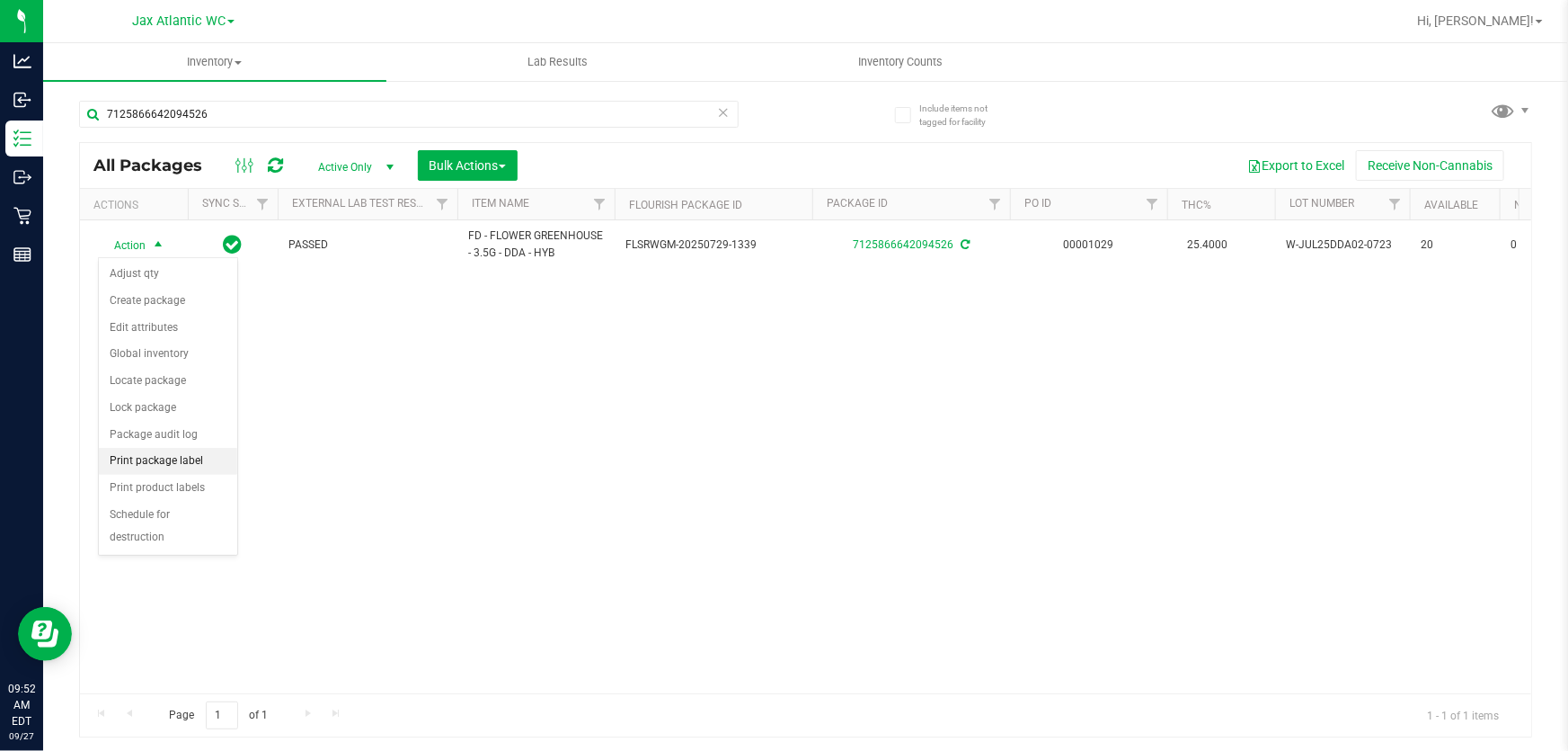
click at [191, 458] on li "Print package label" at bounding box center [168, 461] width 139 height 27
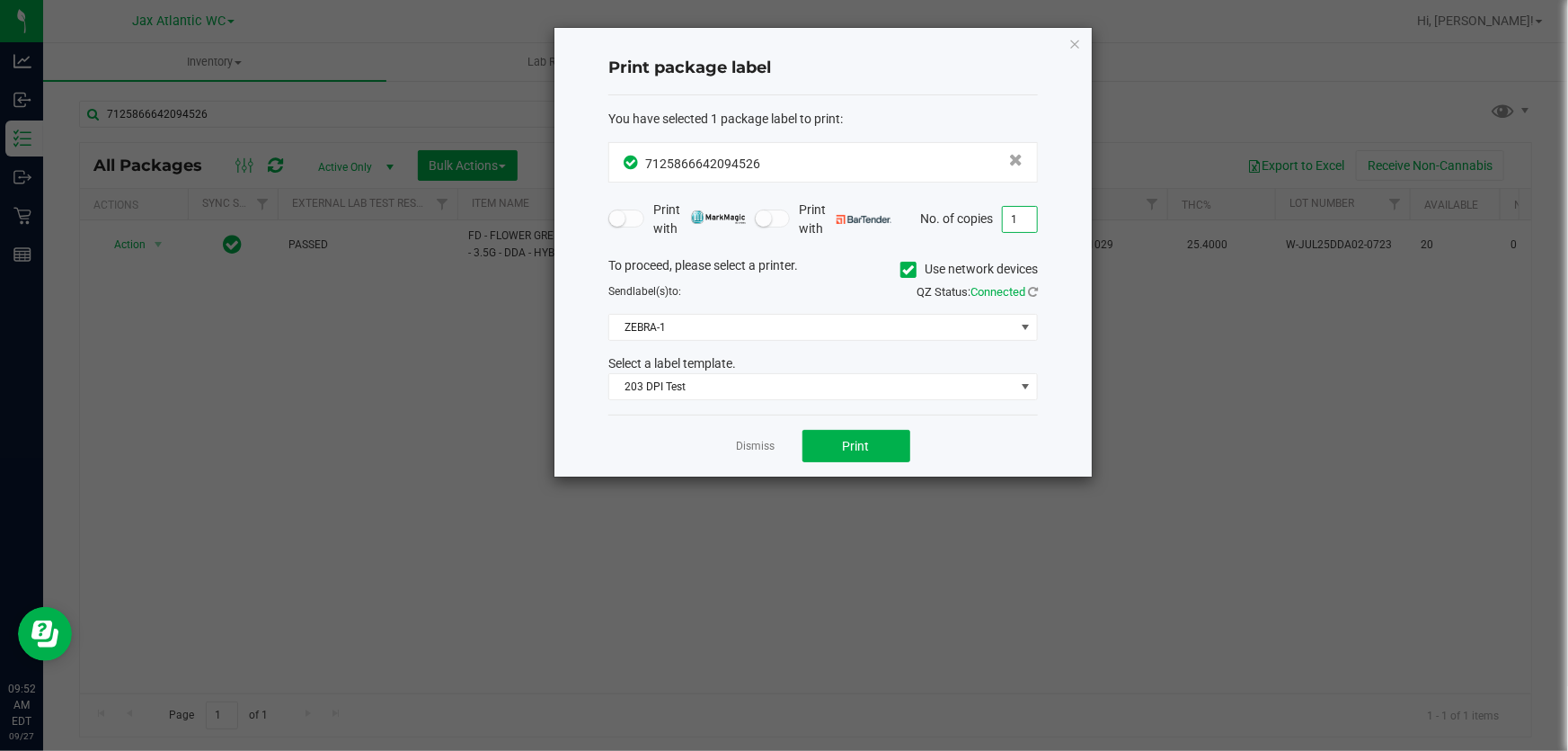
click at [1020, 215] on input "1" at bounding box center [1020, 219] width 34 height 25
type input "2"
click at [865, 441] on span "Print" at bounding box center [857, 446] width 27 height 14
click at [751, 440] on link "Dismiss" at bounding box center [756, 446] width 39 height 15
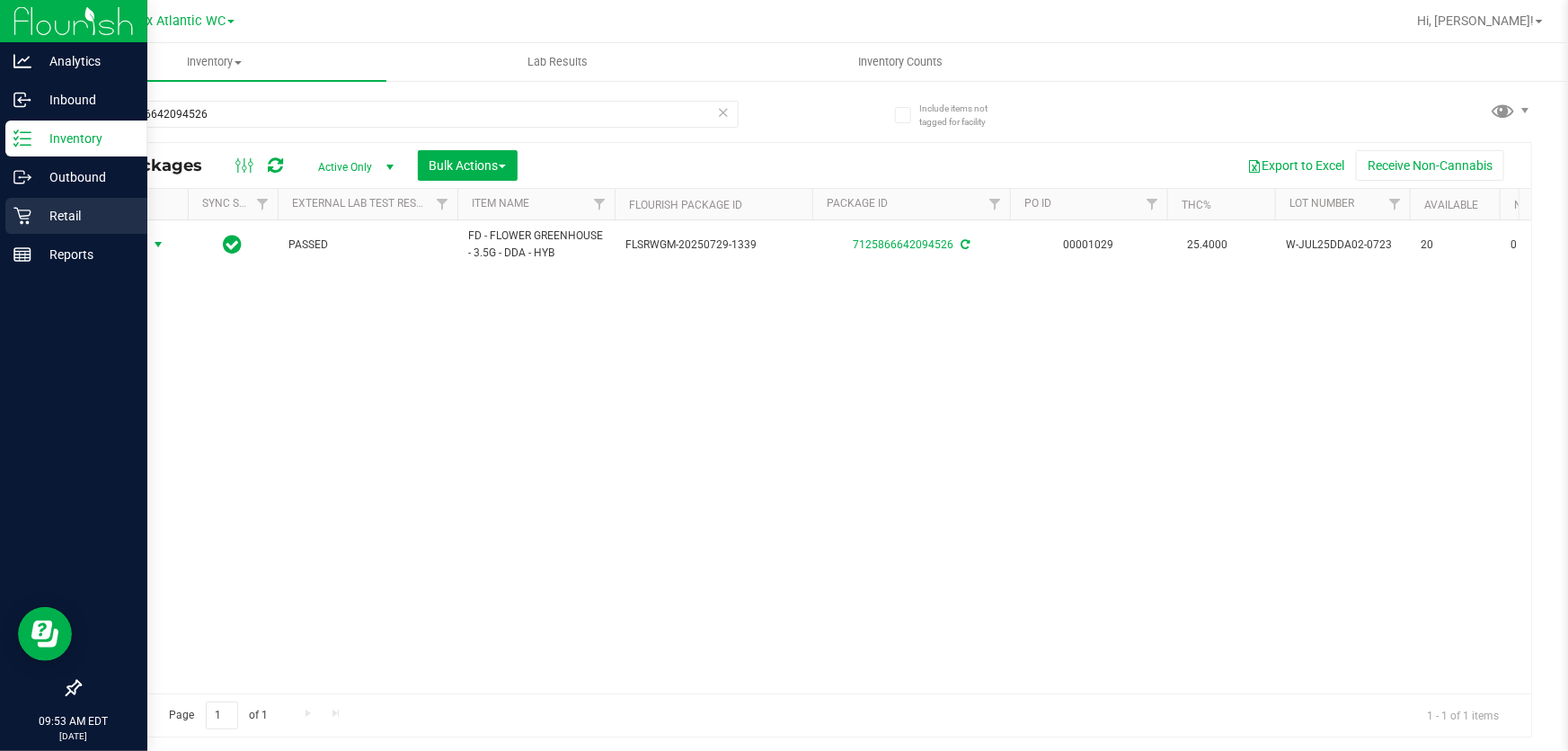
click at [23, 217] on icon at bounding box center [22, 216] width 17 height 17
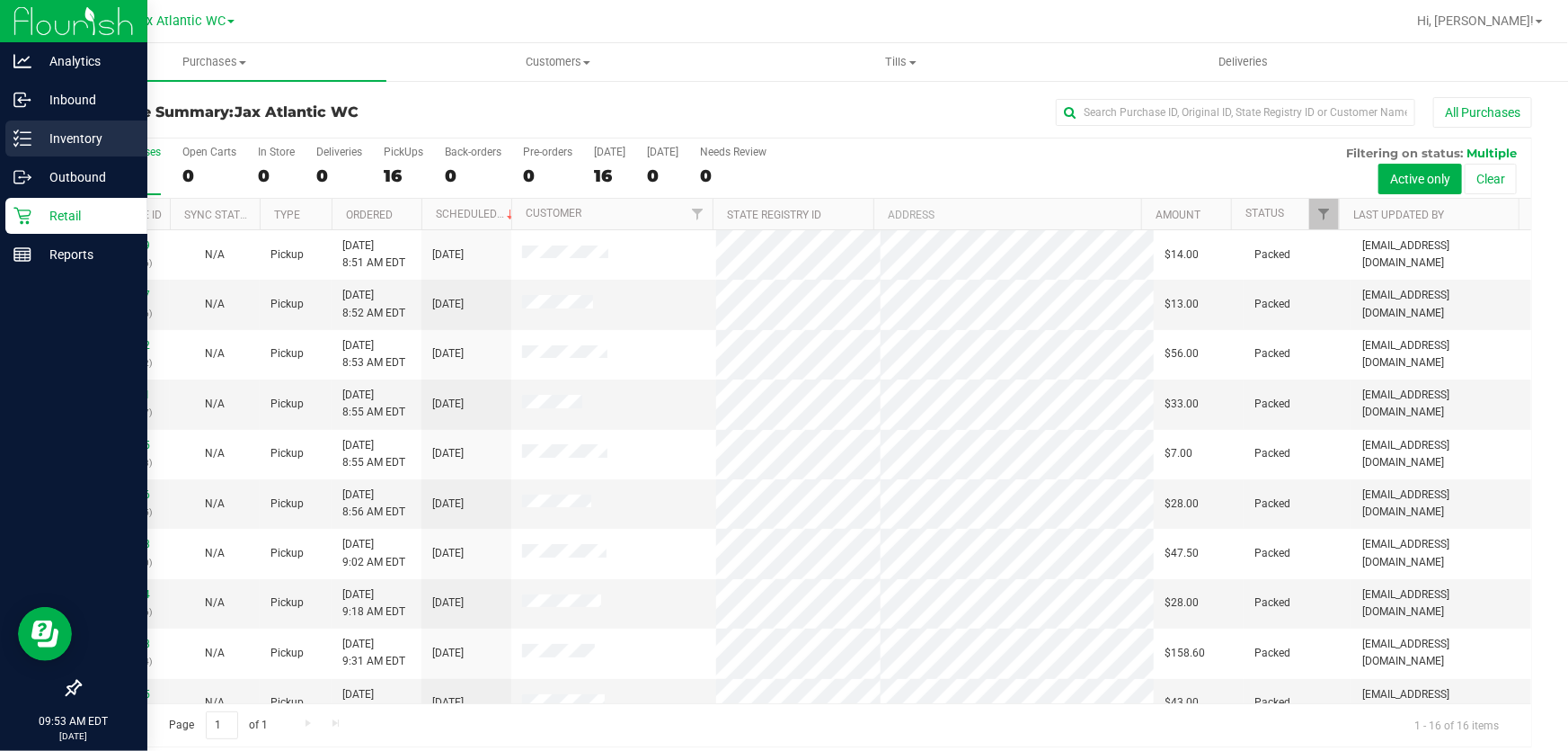
click at [30, 135] on icon at bounding box center [23, 139] width 18 height 18
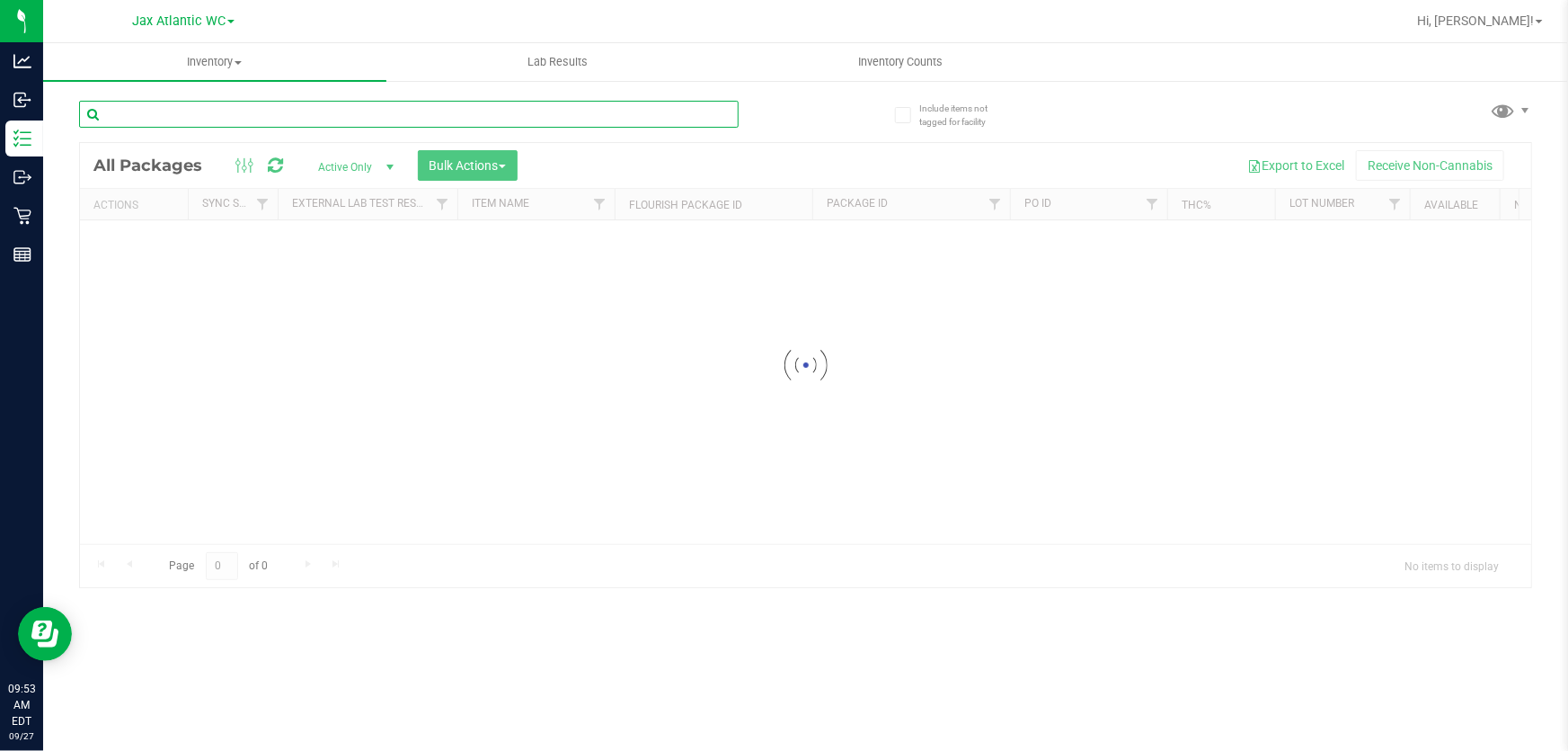
click at [512, 118] on input "text" at bounding box center [409, 114] width 659 height 27
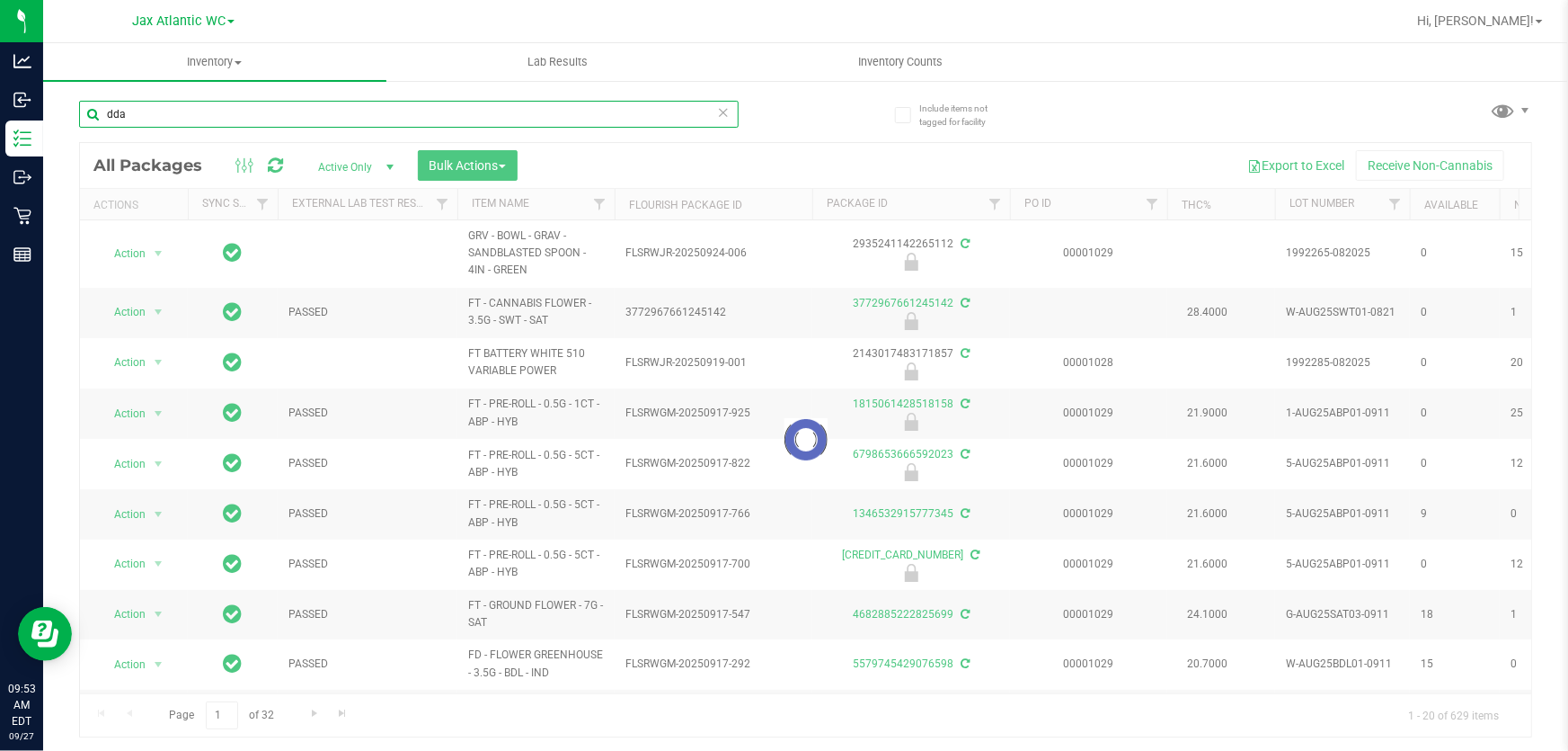
type input "dda"
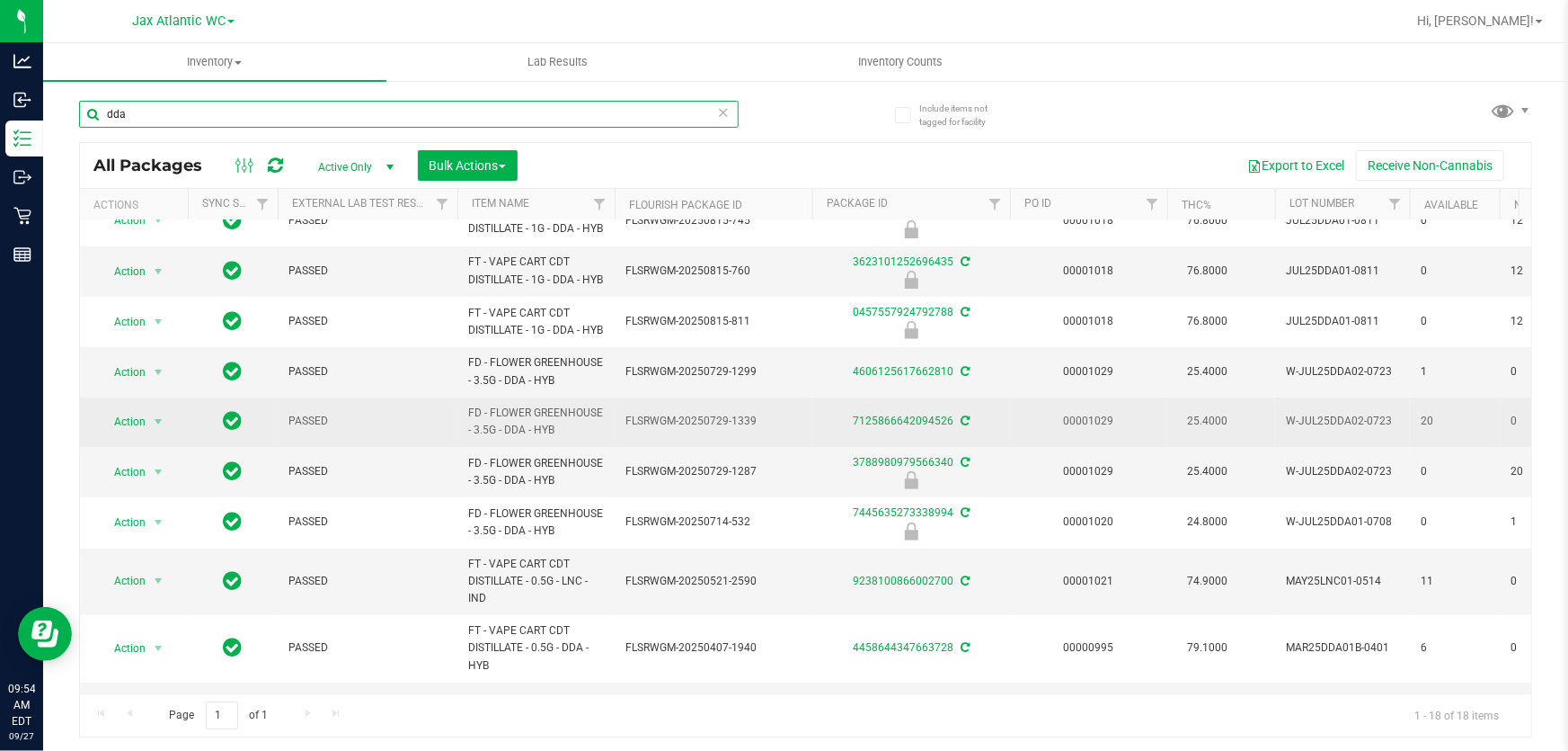
scroll to position [326, 0]
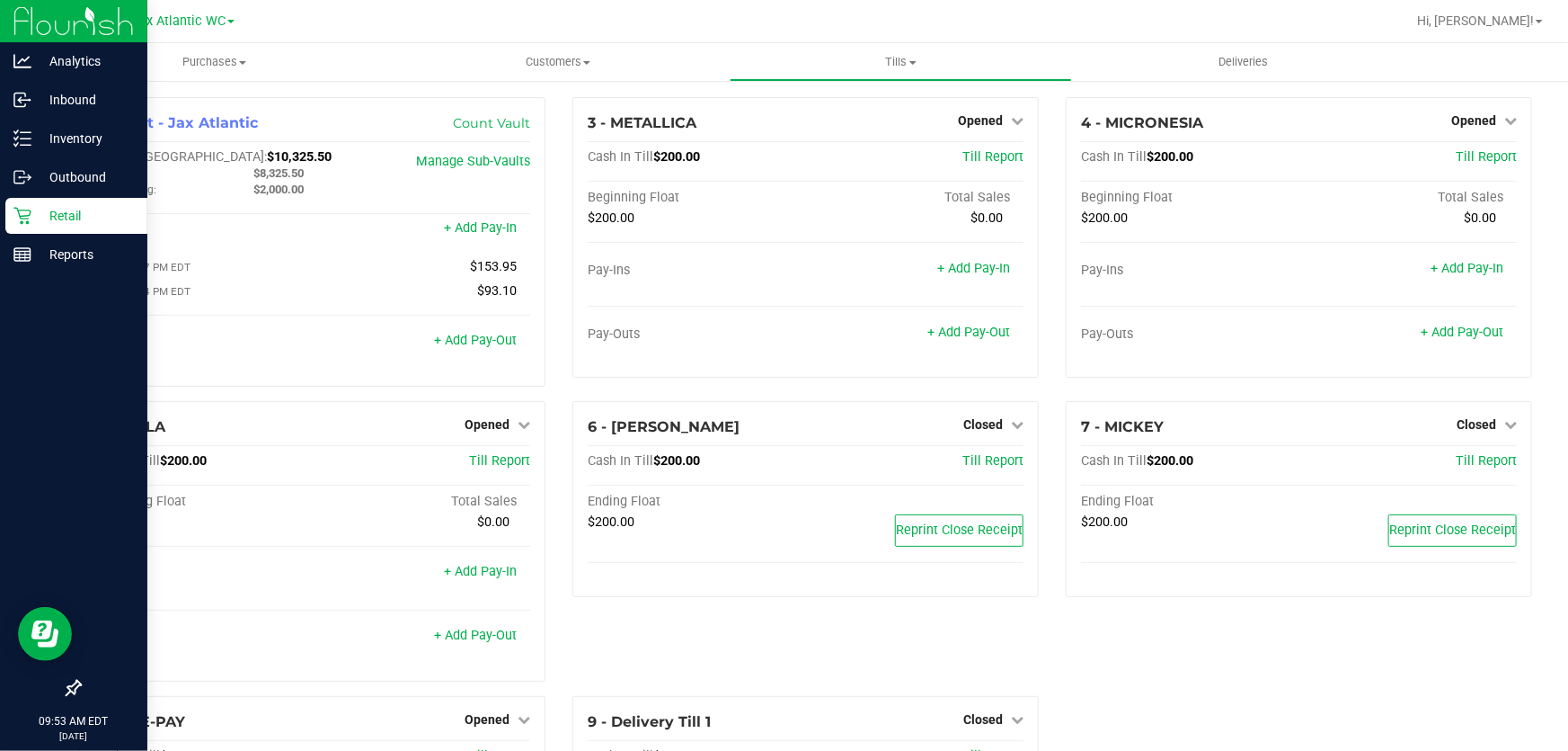
scroll to position [163, 0]
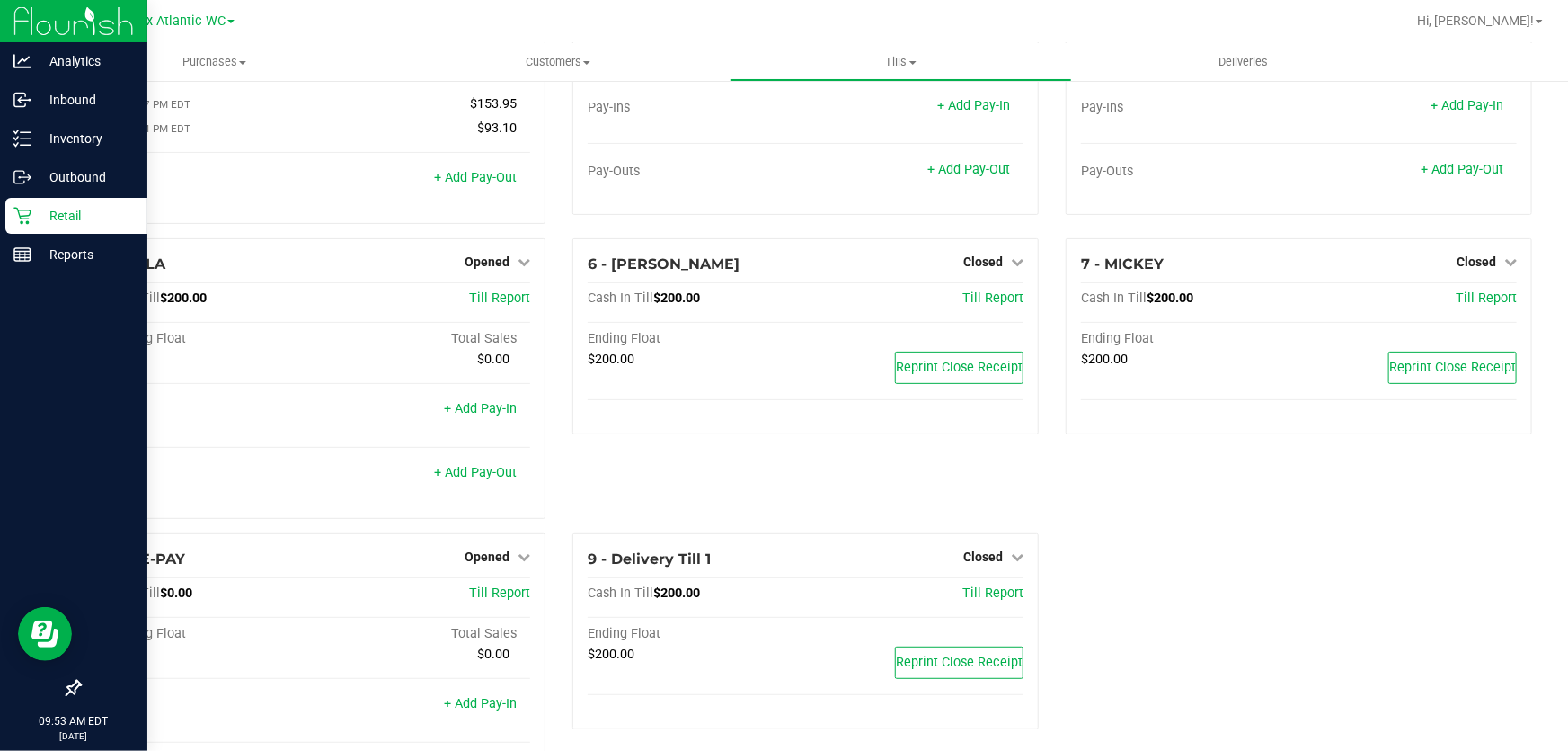
click at [14, 207] on div "Retail" at bounding box center [76, 216] width 142 height 36
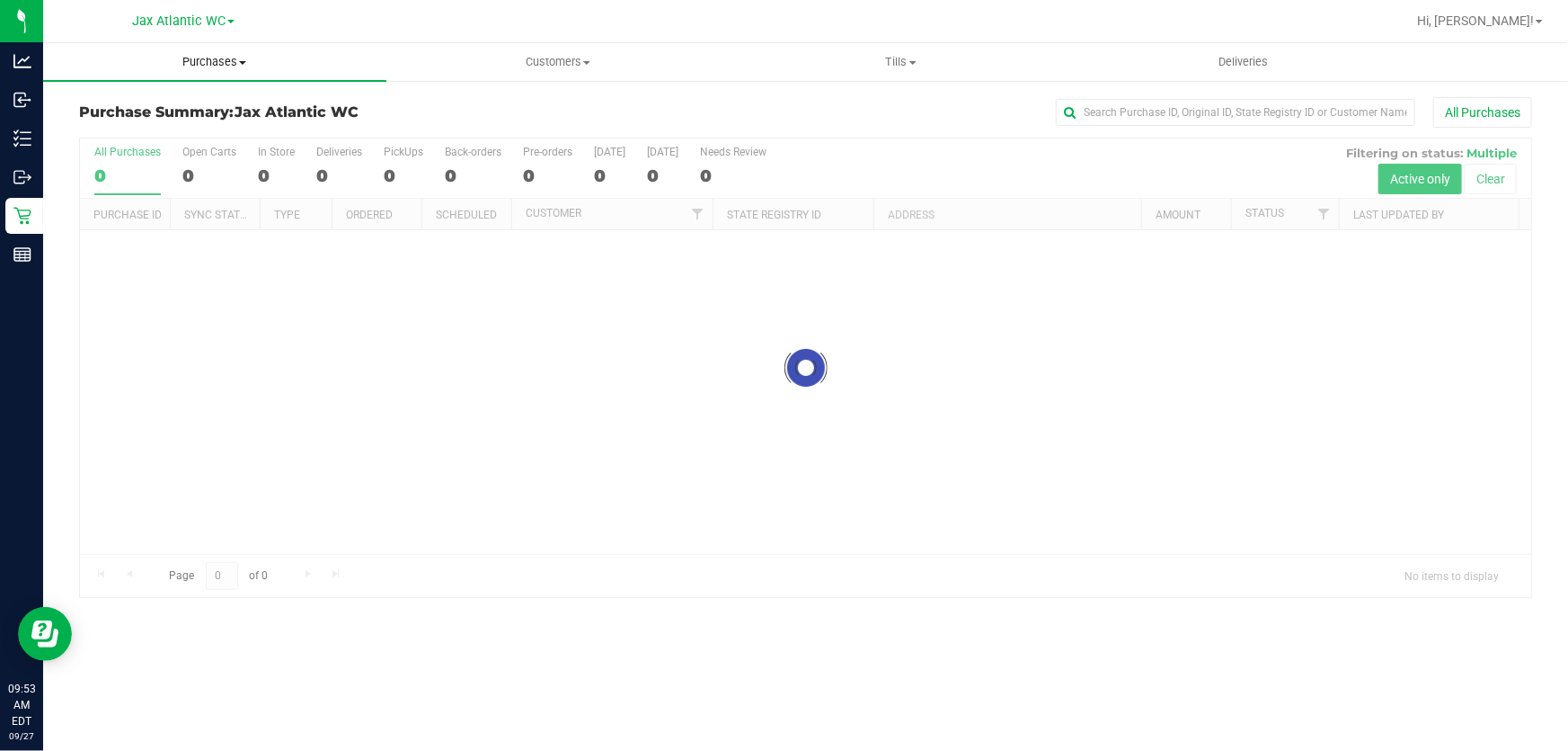
click at [242, 63] on span at bounding box center [243, 63] width 7 height 4
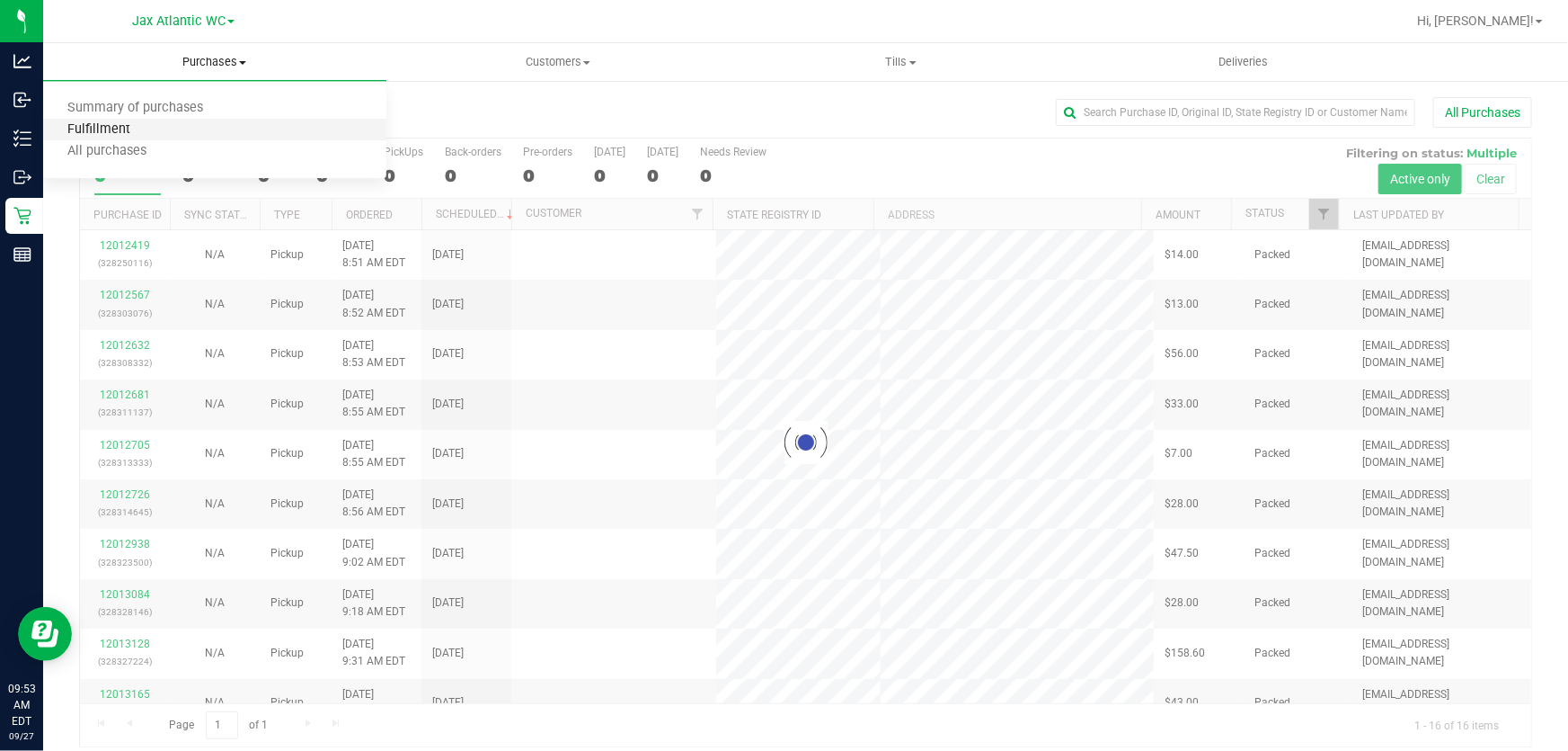
click at [130, 127] on span "Fulfillment" at bounding box center [99, 130] width 111 height 15
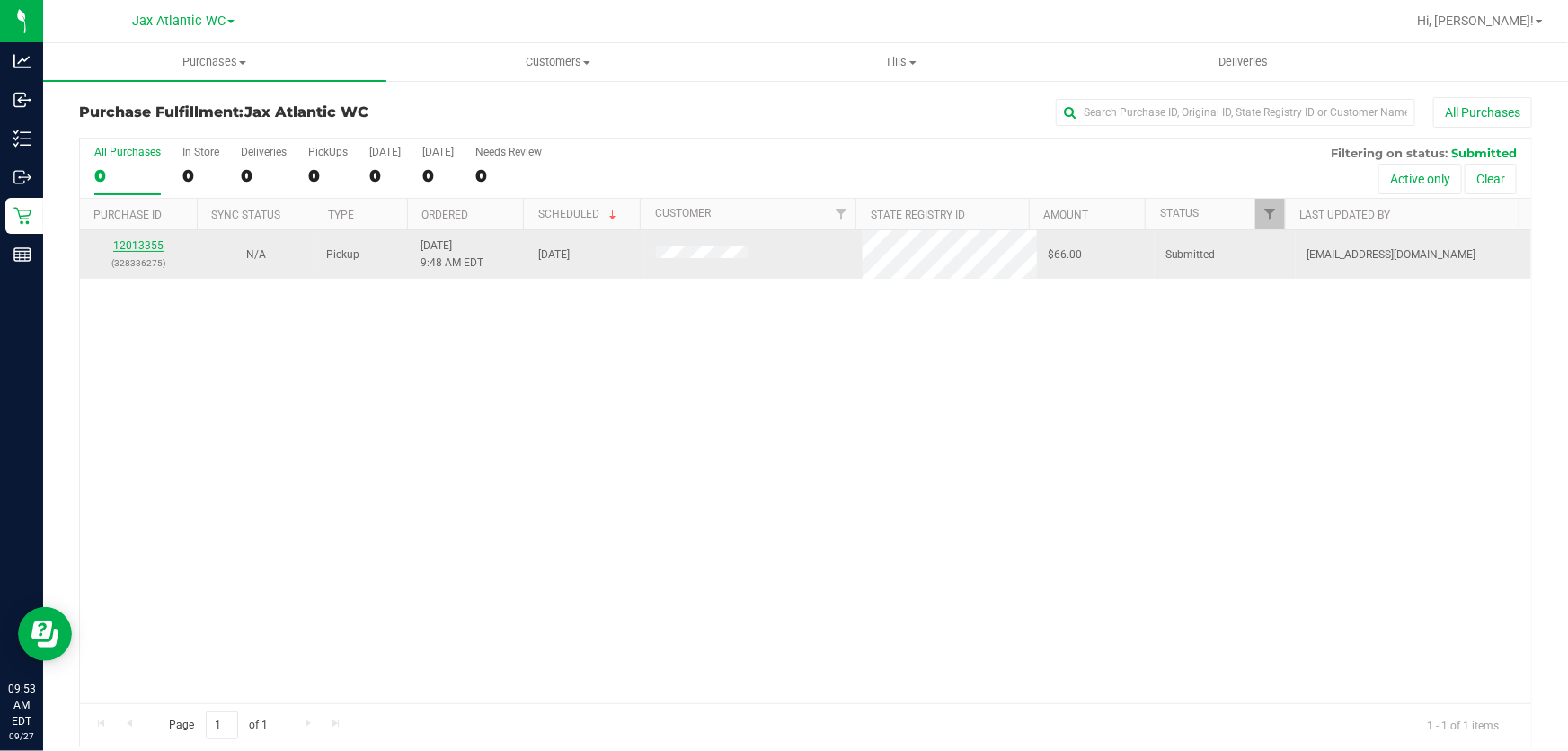
click at [147, 244] on link "12013355" at bounding box center [139, 246] width 51 height 13
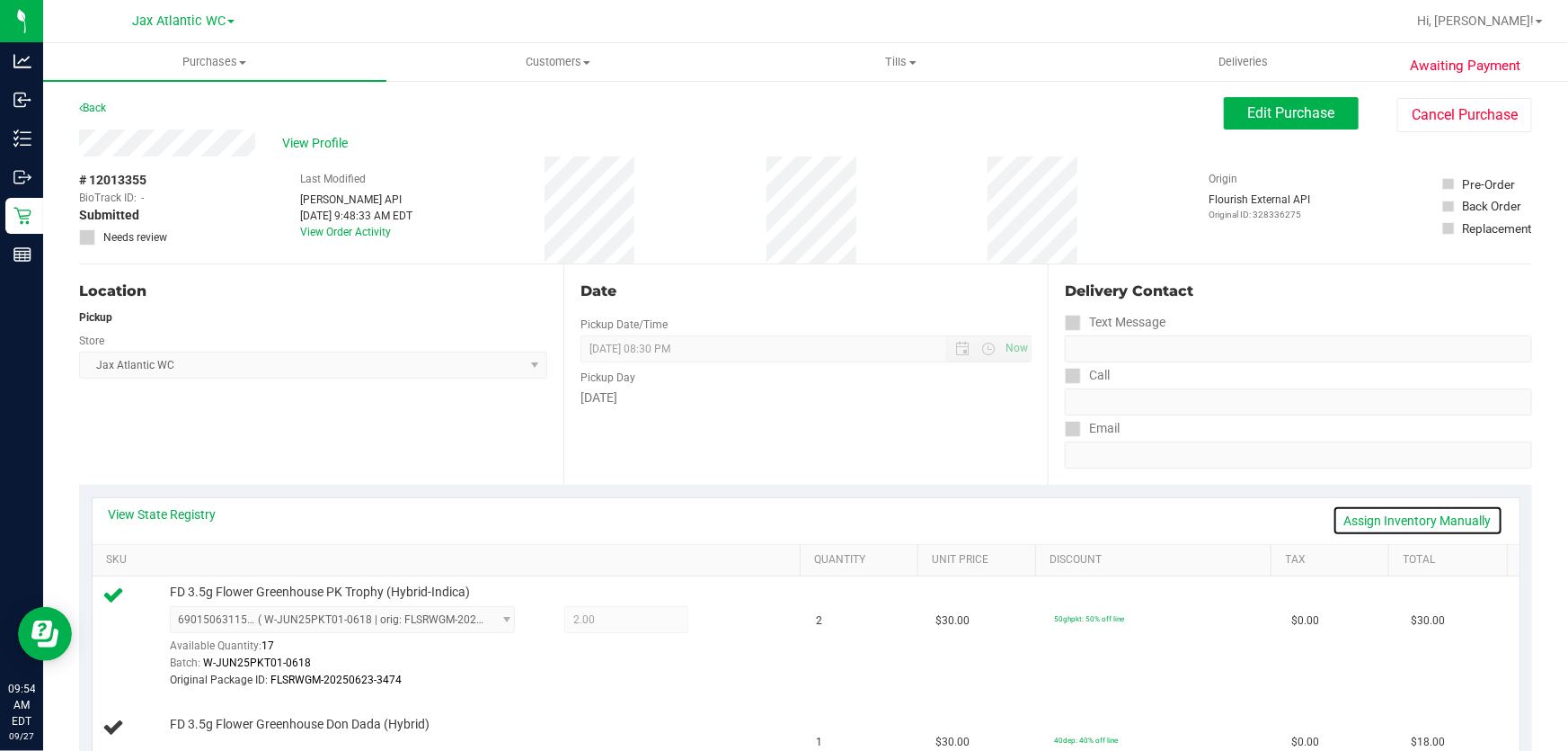
click at [1420, 519] on link "Assign Inventory Manually" at bounding box center [1418, 521] width 171 height 31
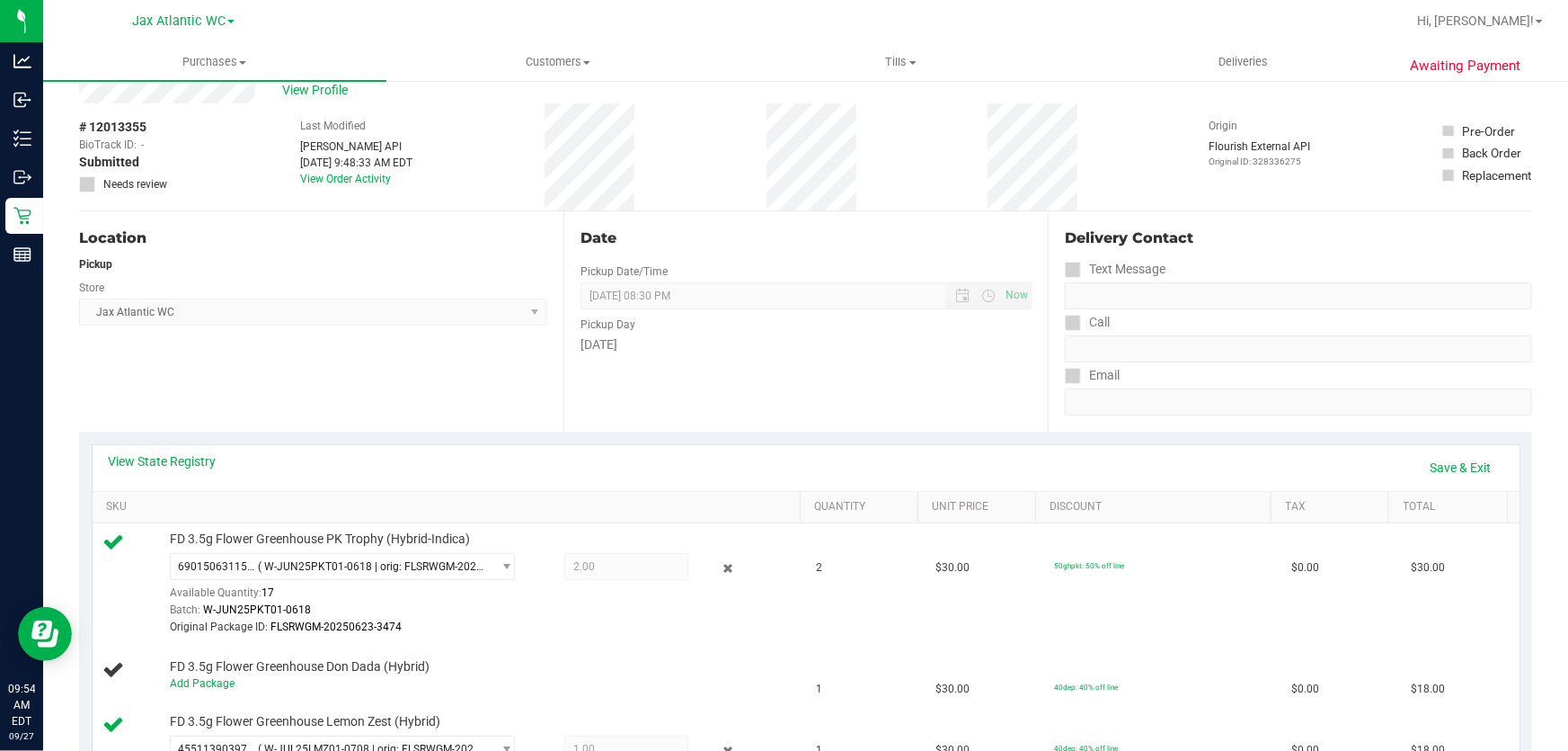
scroll to position [81, 0]
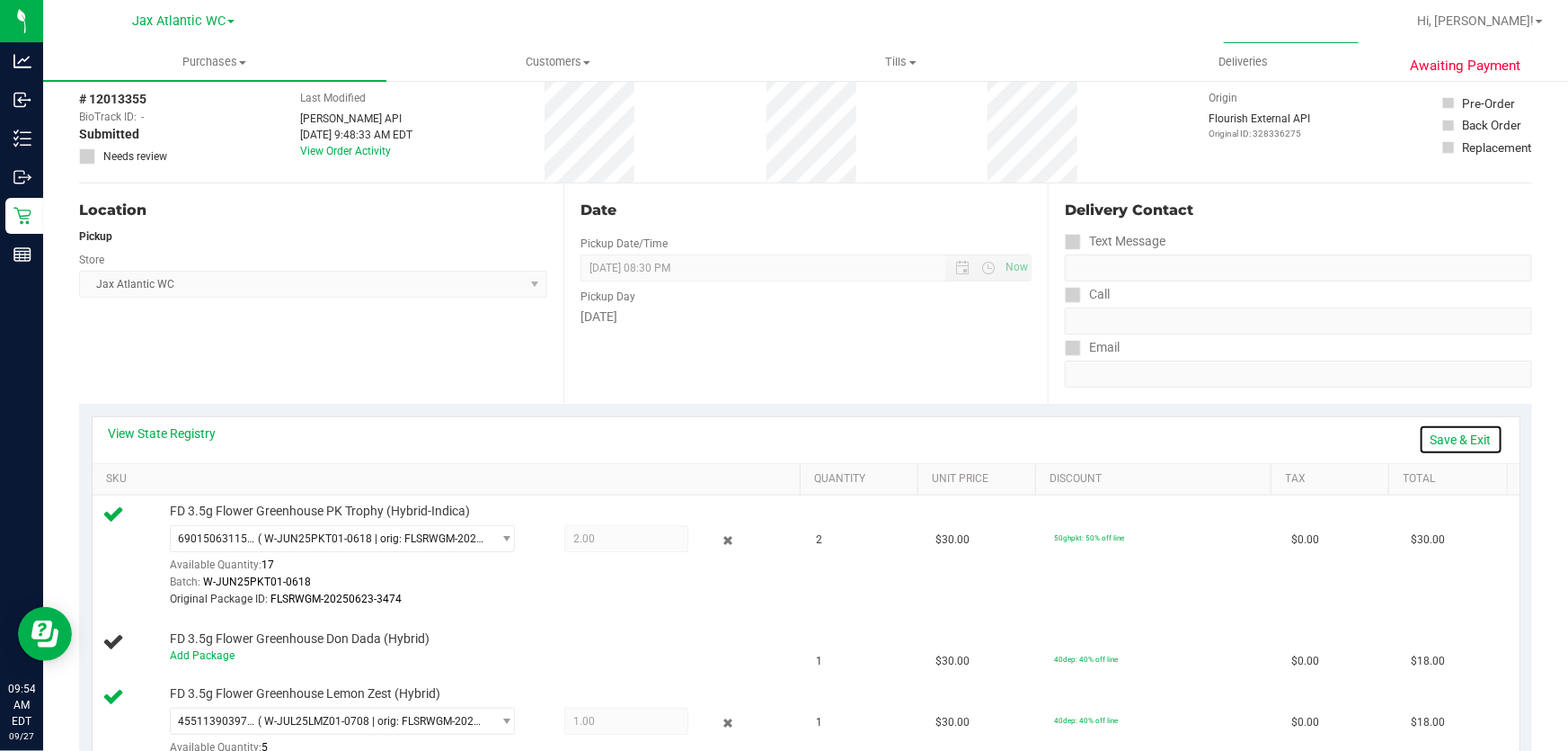
click at [1421, 430] on link "Save & Exit" at bounding box center [1461, 439] width 84 height 31
